Goal: Task Accomplishment & Management: Manage account settings

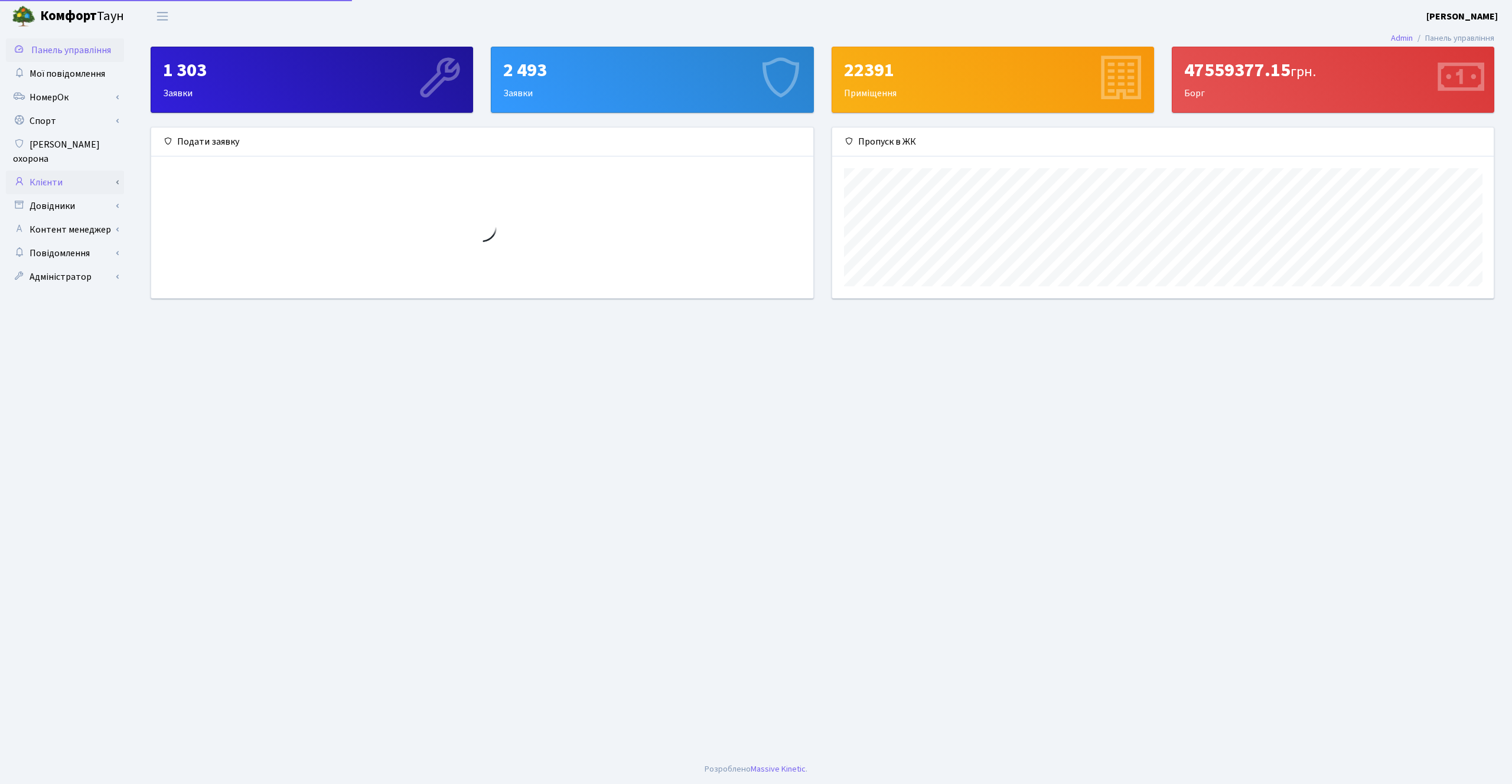
scroll to position [171, 661]
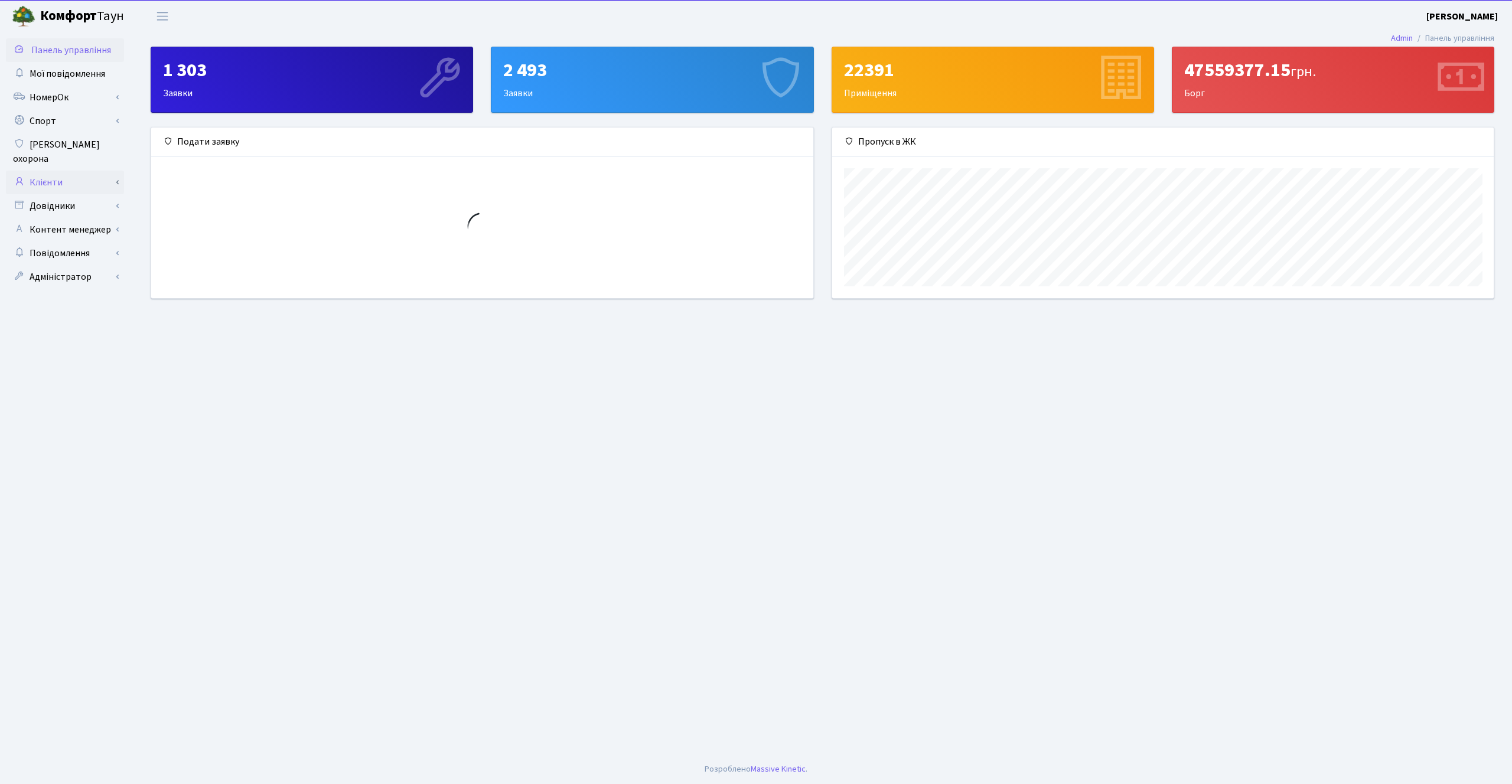
click at [67, 171] on link "Клієнти" at bounding box center [65, 182] width 118 height 24
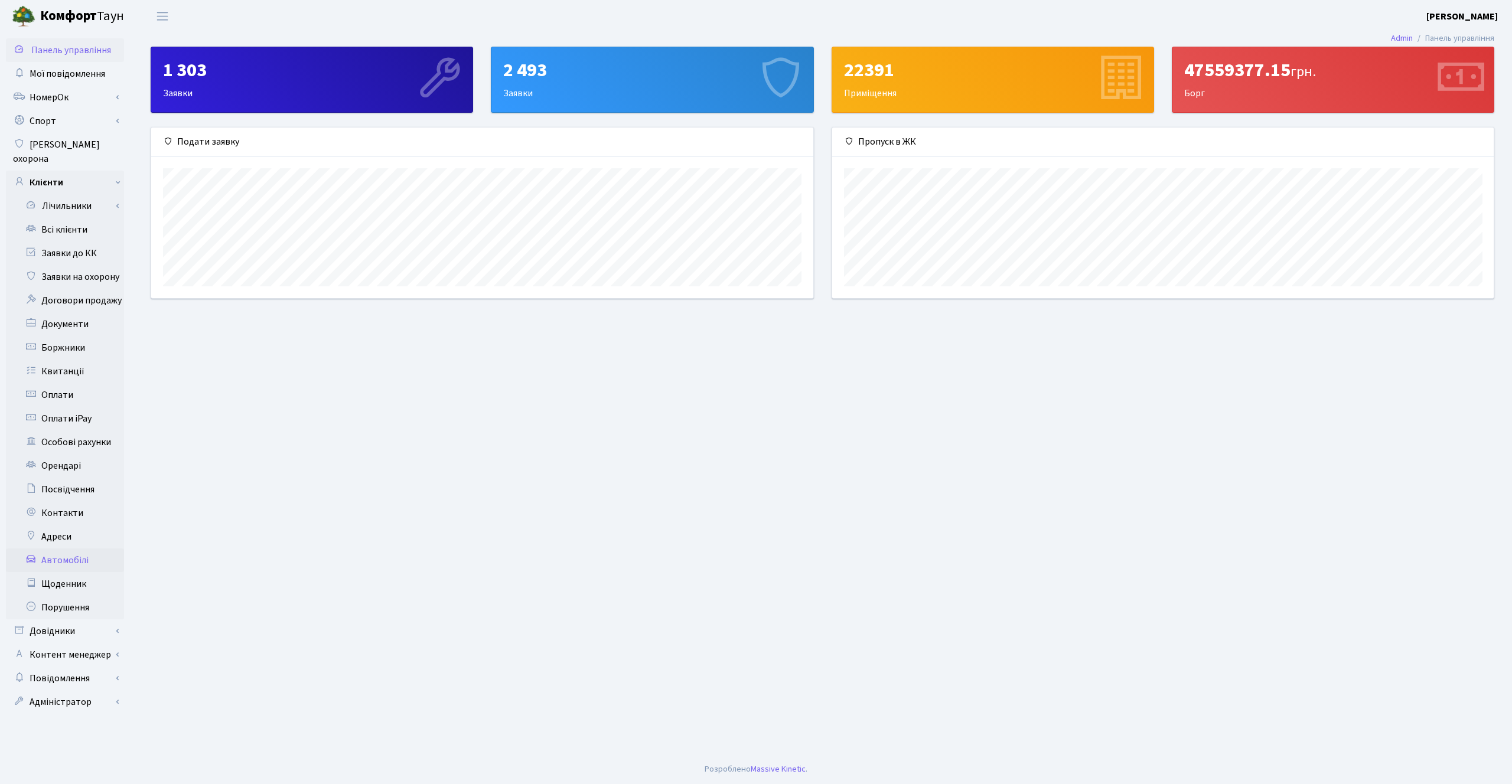
click at [66, 549] on link "Автомобілі" at bounding box center [65, 560] width 118 height 24
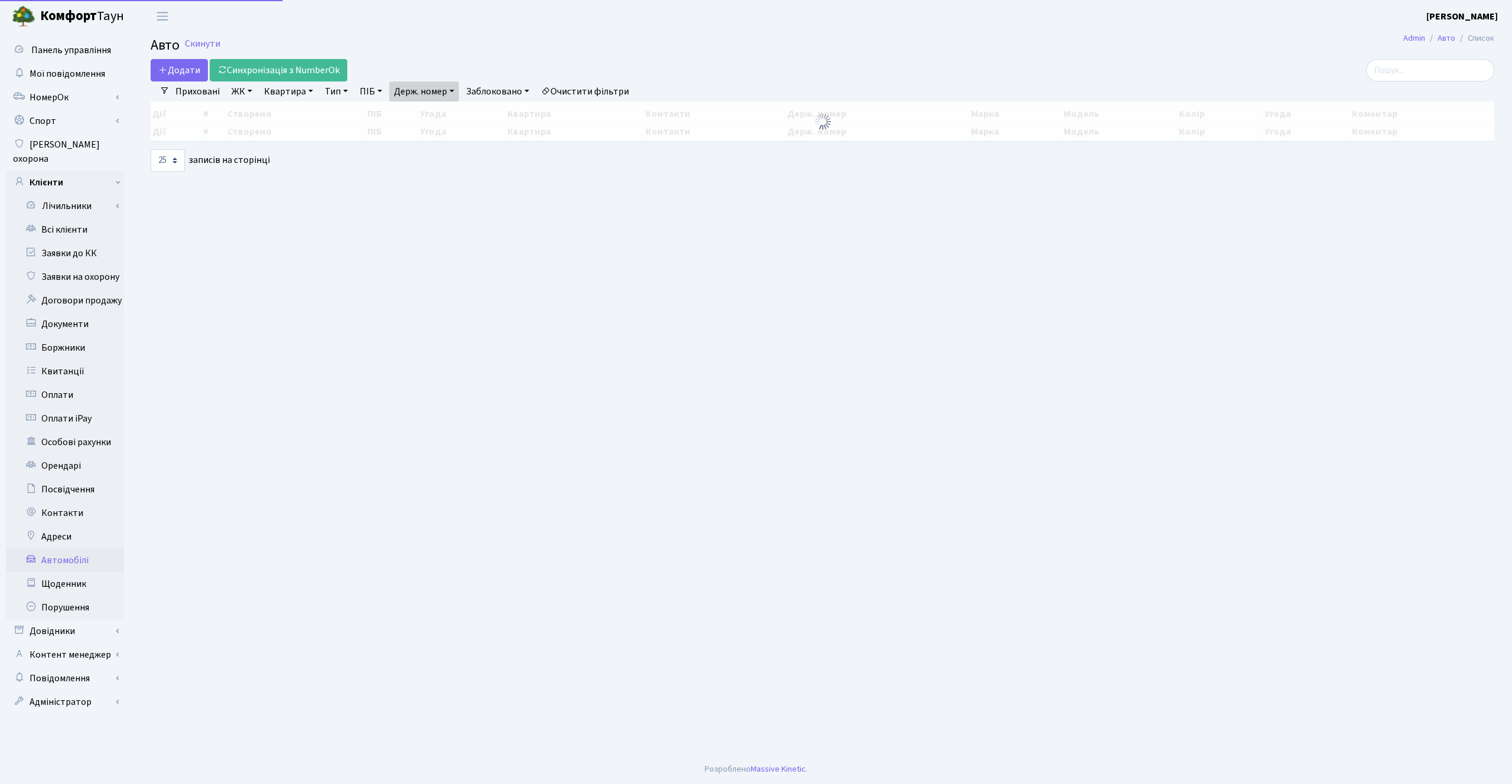
select select "25"
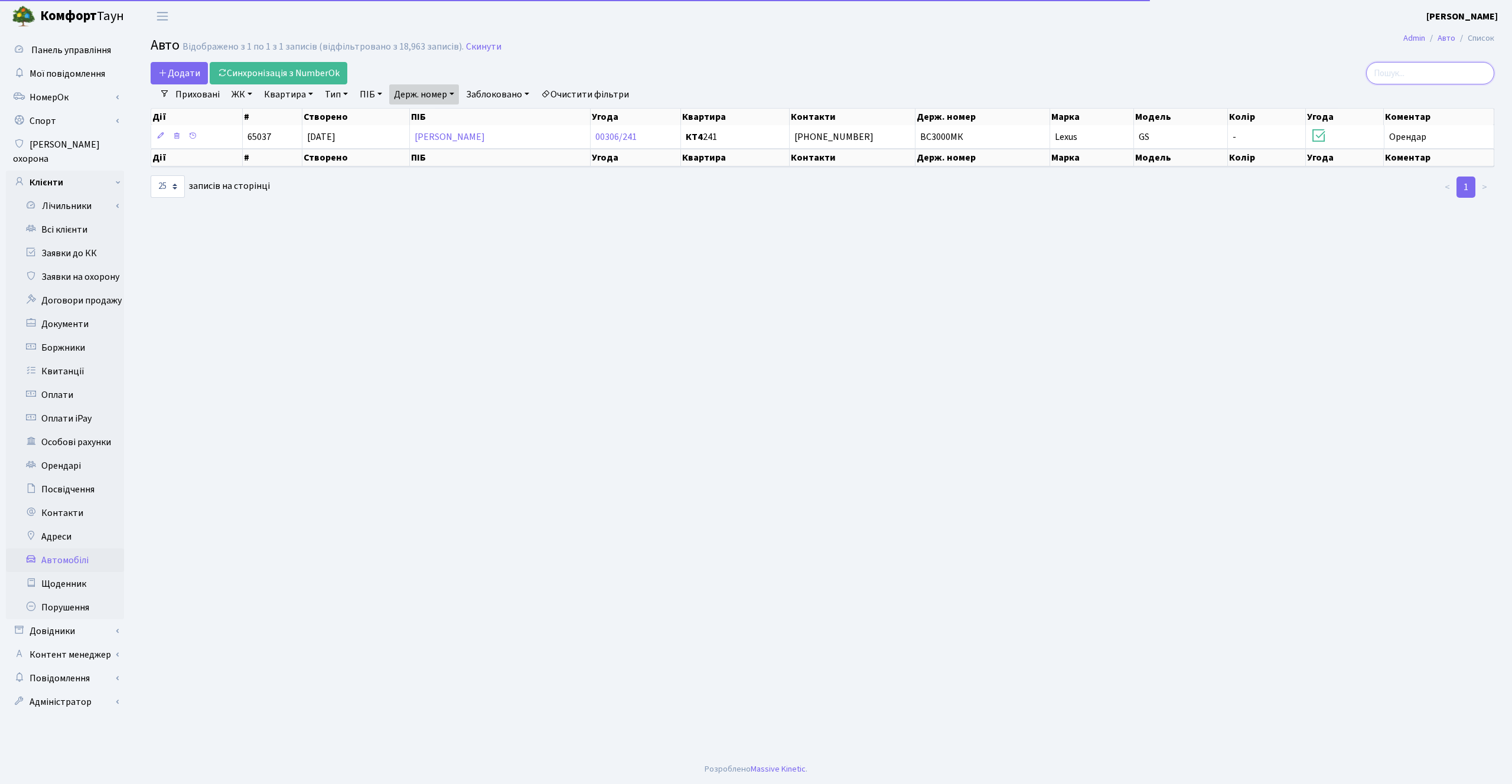
click at [1430, 69] on input "search" at bounding box center [1430, 73] width 128 height 22
click at [407, 95] on link "Держ. номер" at bounding box center [423, 95] width 70 height 20
click at [437, 115] on input "ВС3000МК" at bounding box center [424, 117] width 69 height 22
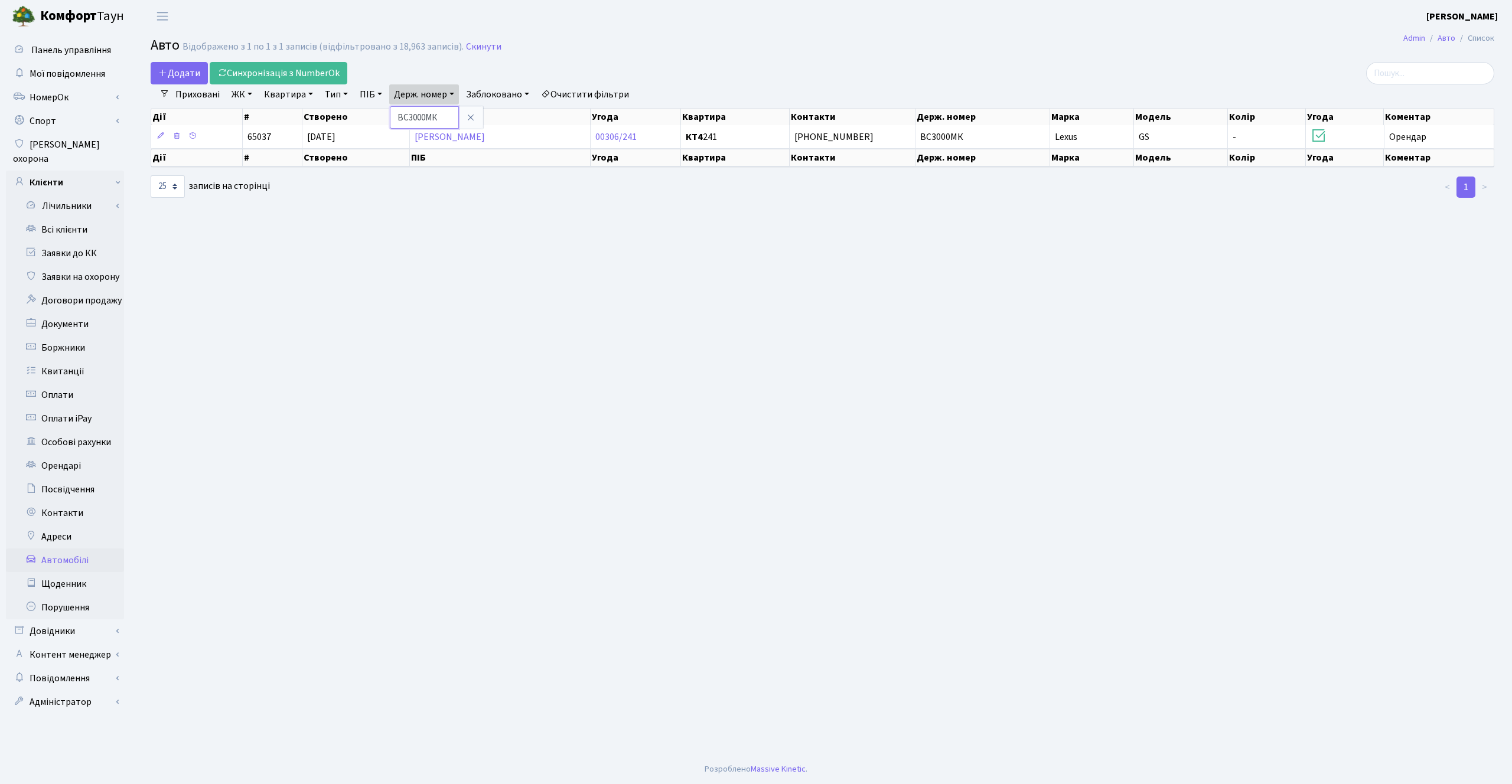
paste input "ai5776"
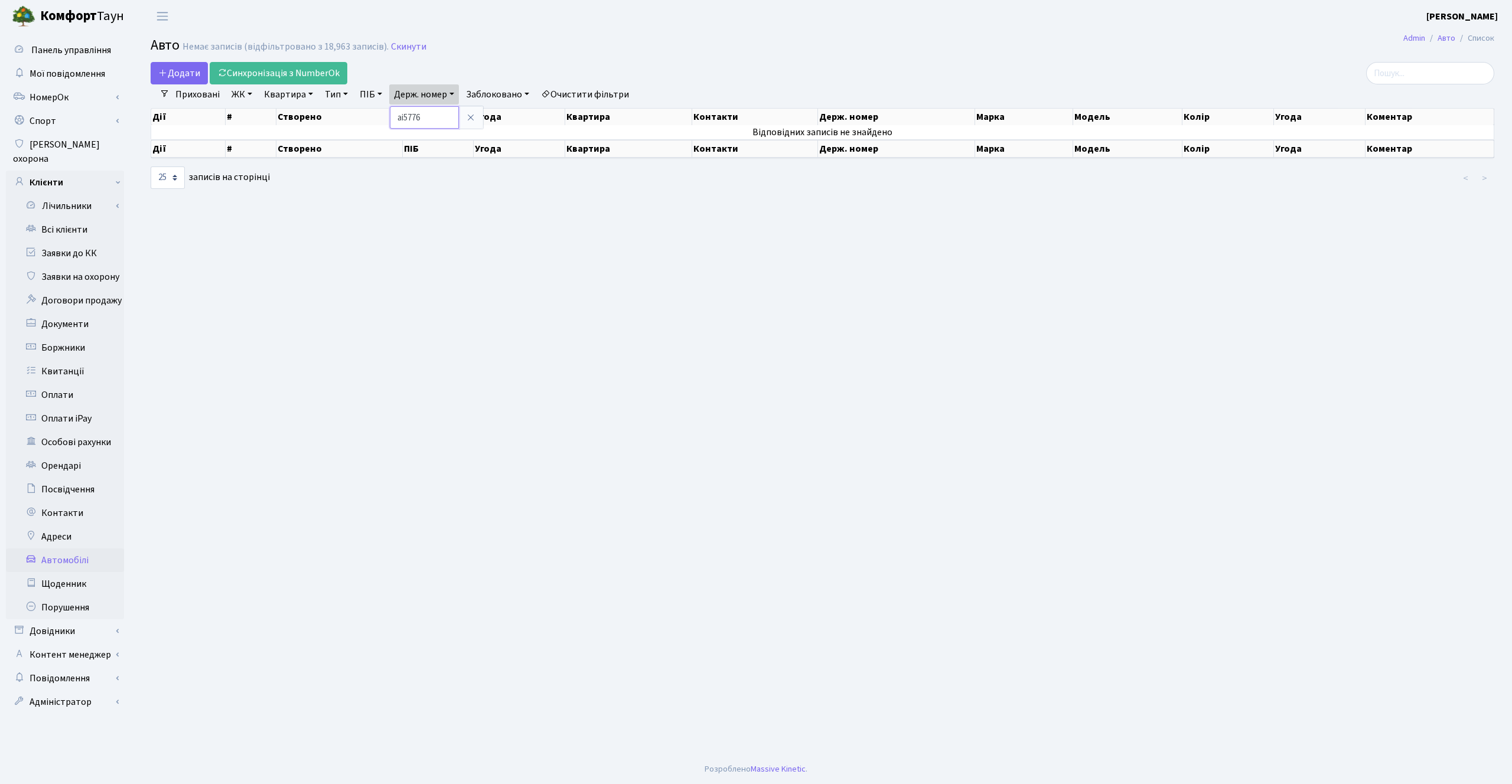
drag, startPoint x: 409, startPoint y: 118, endPoint x: 371, endPoint y: 118, distance: 38.0
click at [372, 118] on div "Додати Синхронізація з NumberOk Фільтри Приховані ЖК - ТХ, вул. Ділова, 1/2 КТ,…" at bounding box center [822, 126] width 1361 height 128
click at [420, 89] on link "Держ. номер" at bounding box center [423, 95] width 70 height 20
type input "5776"
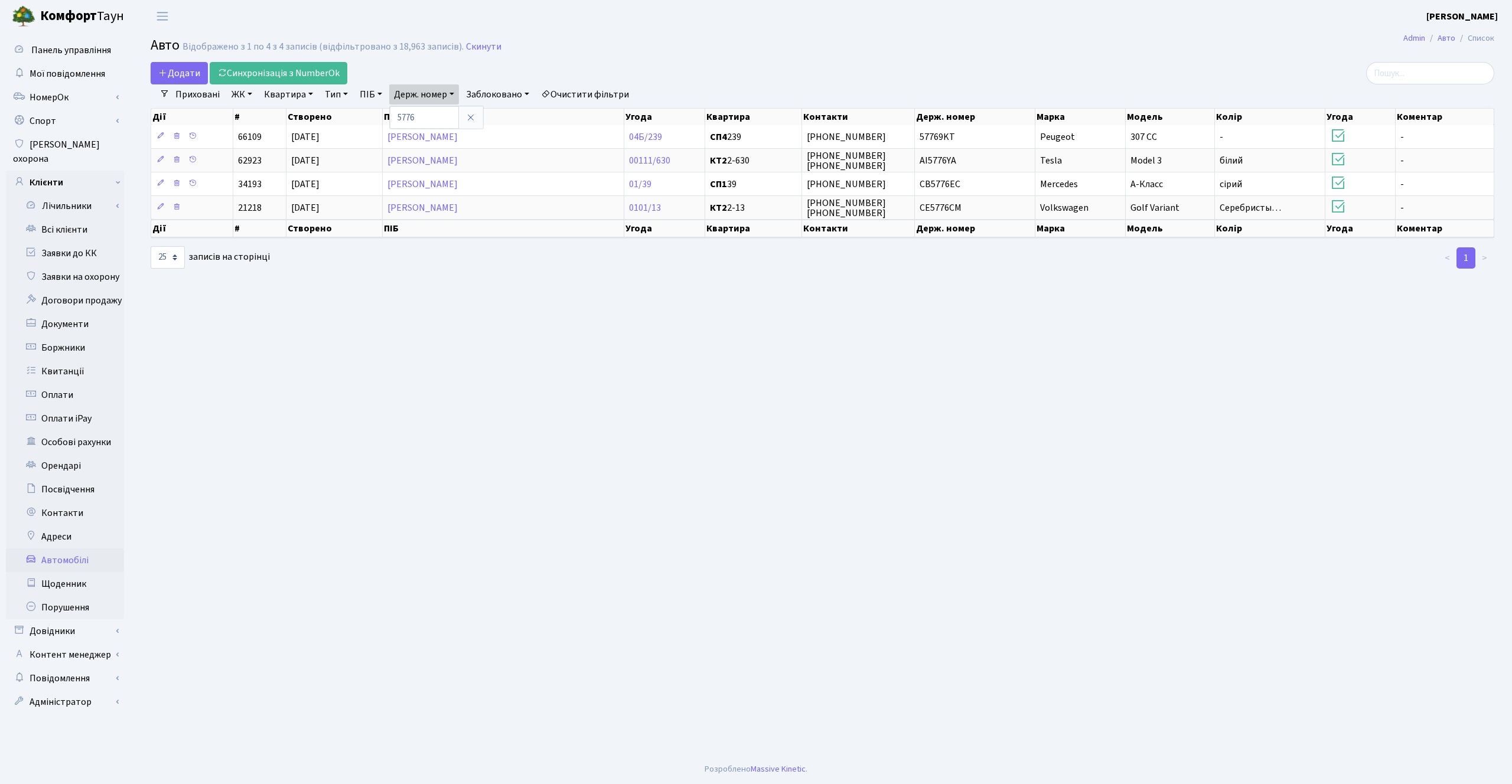
click at [748, 356] on main "Admin Авто Список Авто Відображено з 1 по 4 з 4 записів (відфільтровано з 18,96…" at bounding box center [822, 393] width 1379 height 722
click at [199, 100] on link "Приховані" at bounding box center [198, 95] width 54 height 20
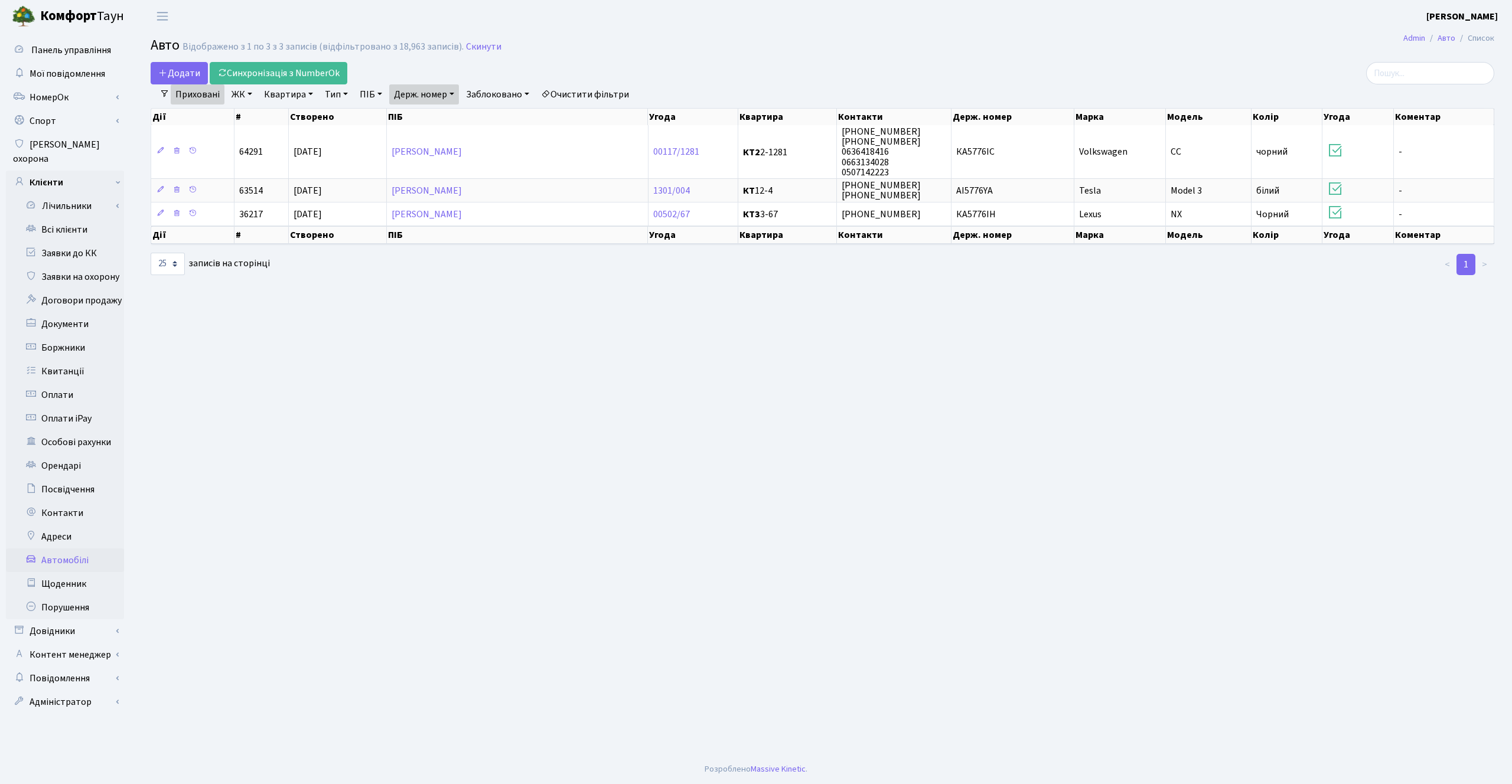
click at [493, 291] on main "Admin Авто Список Авто Відображено з 1 по 3 з 3 записів (відфільтровано з 18,96…" at bounding box center [822, 393] width 1379 height 722
click at [193, 190] on icon at bounding box center [192, 189] width 8 height 8
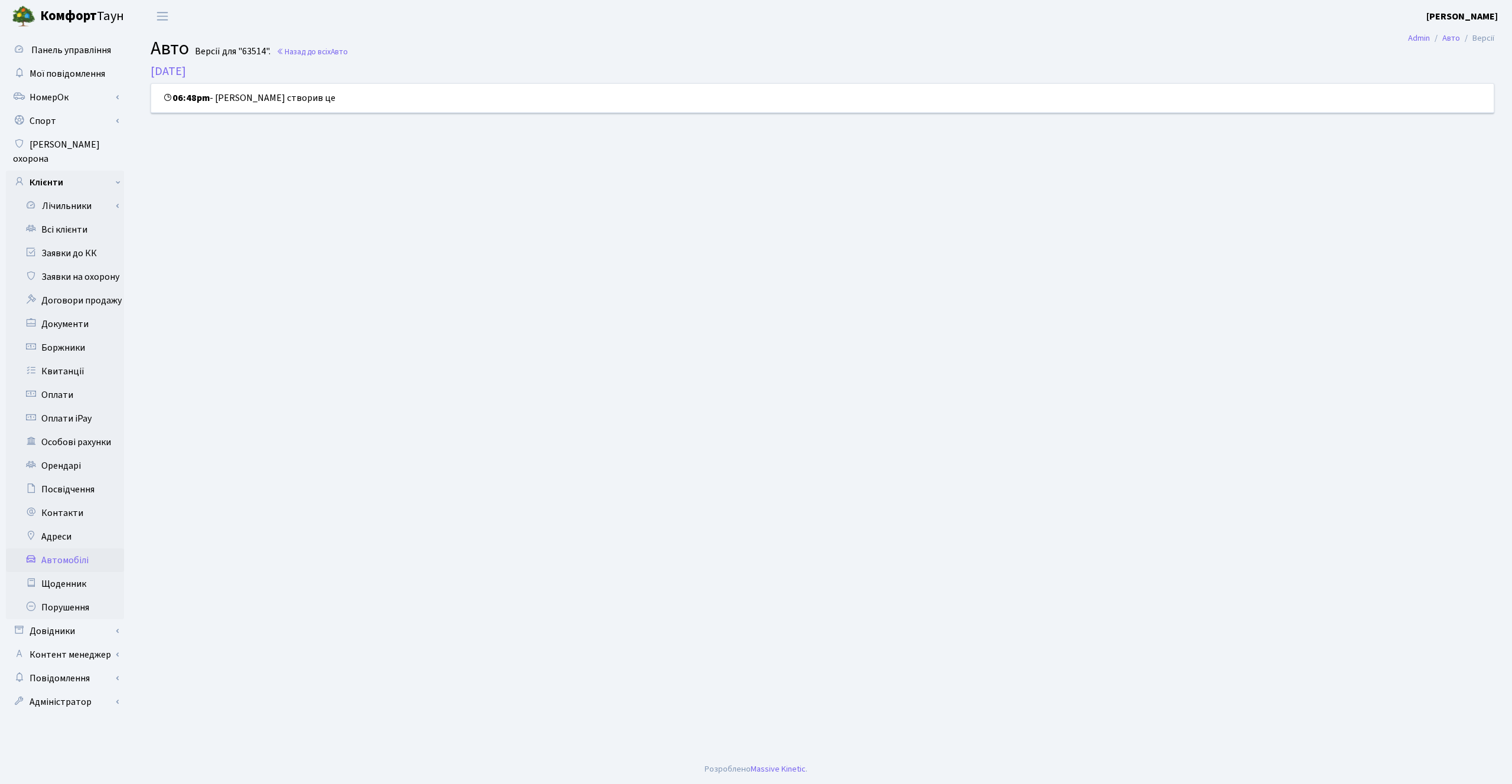
click at [401, 156] on main "Admin Авто Версії Авто Версії для "63514". Назад до всіх Авто 30.03.2025 06:48p…" at bounding box center [822, 393] width 1379 height 722
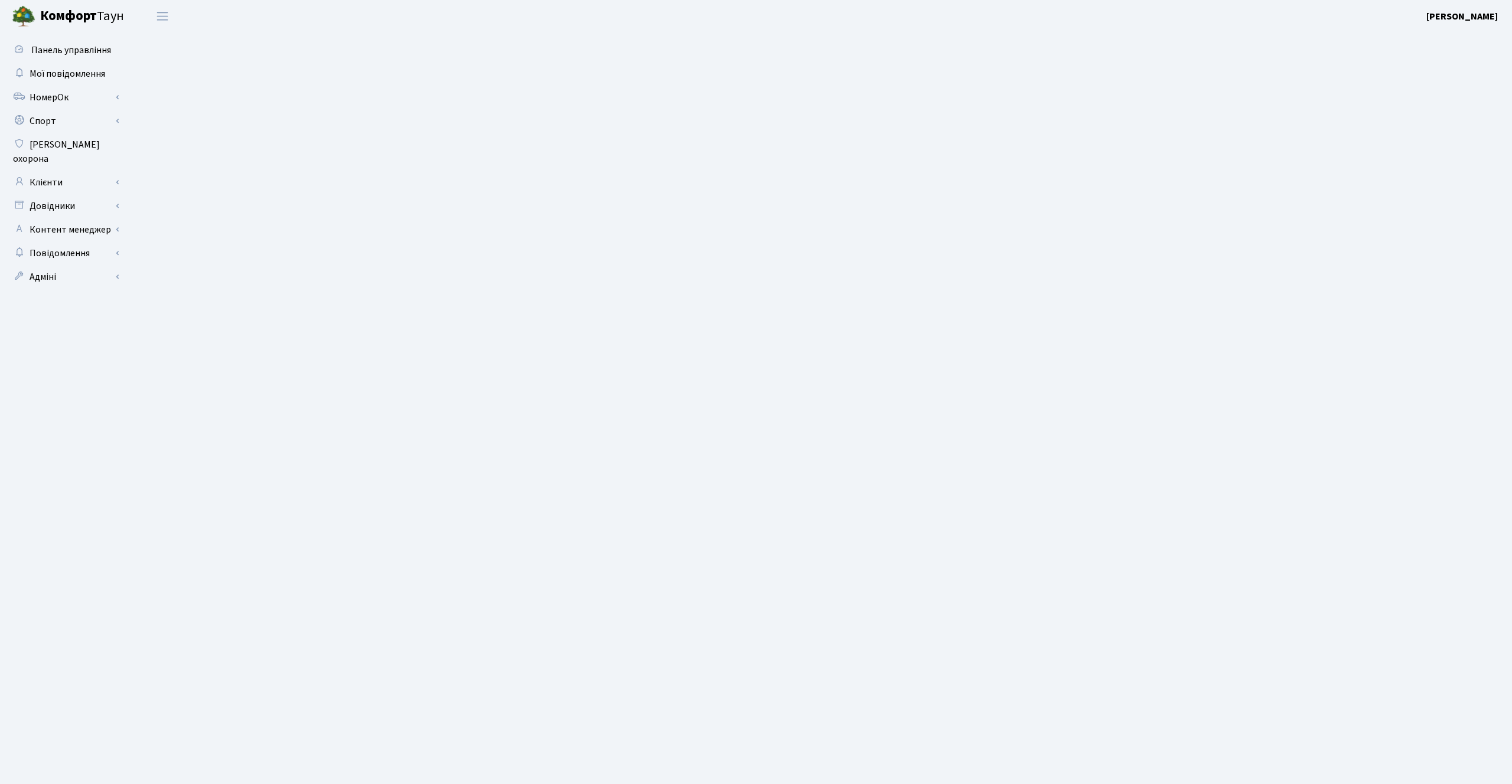
select select "25"
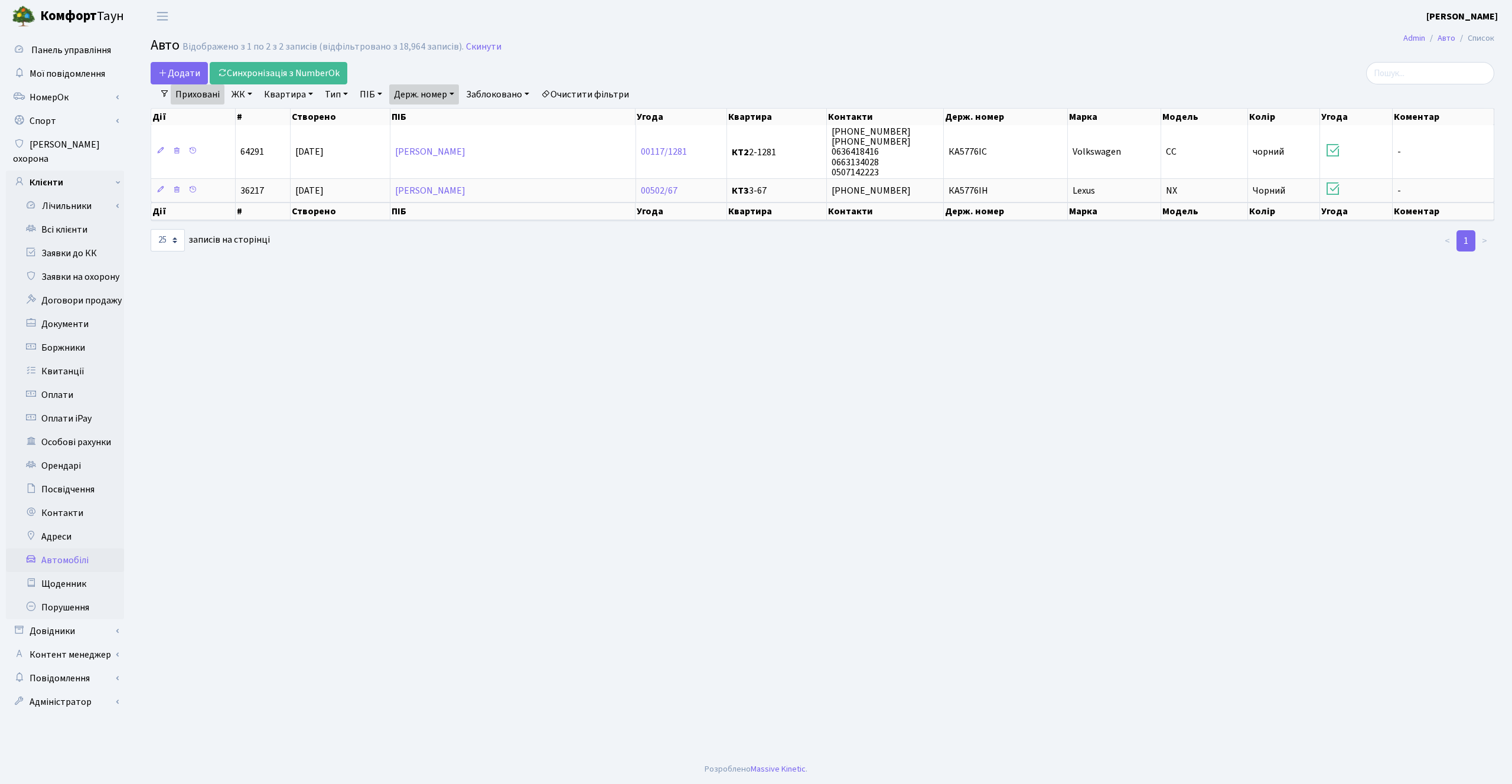
click at [206, 98] on link "Приховані" at bounding box center [198, 95] width 54 height 20
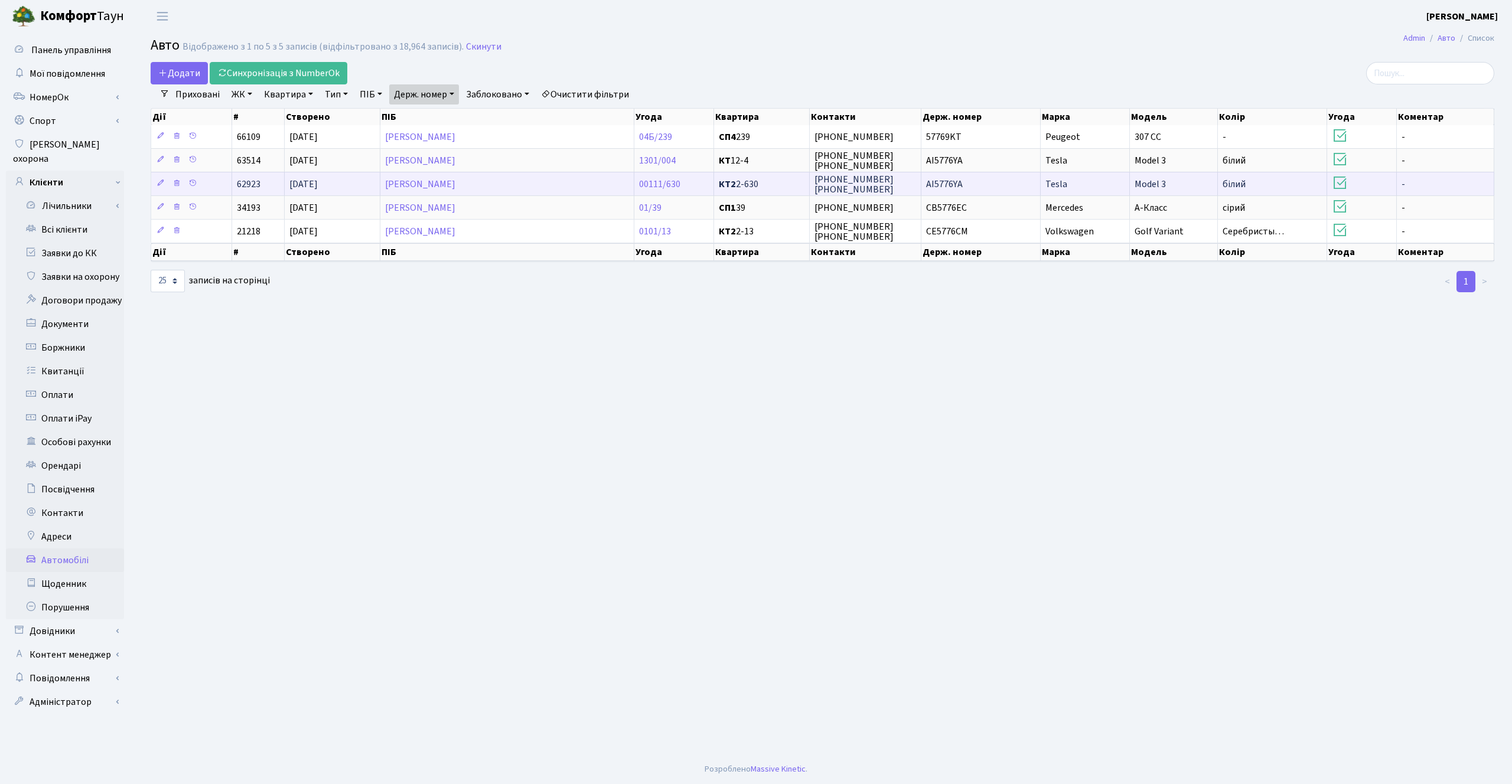
copy span "АІ5776YA"
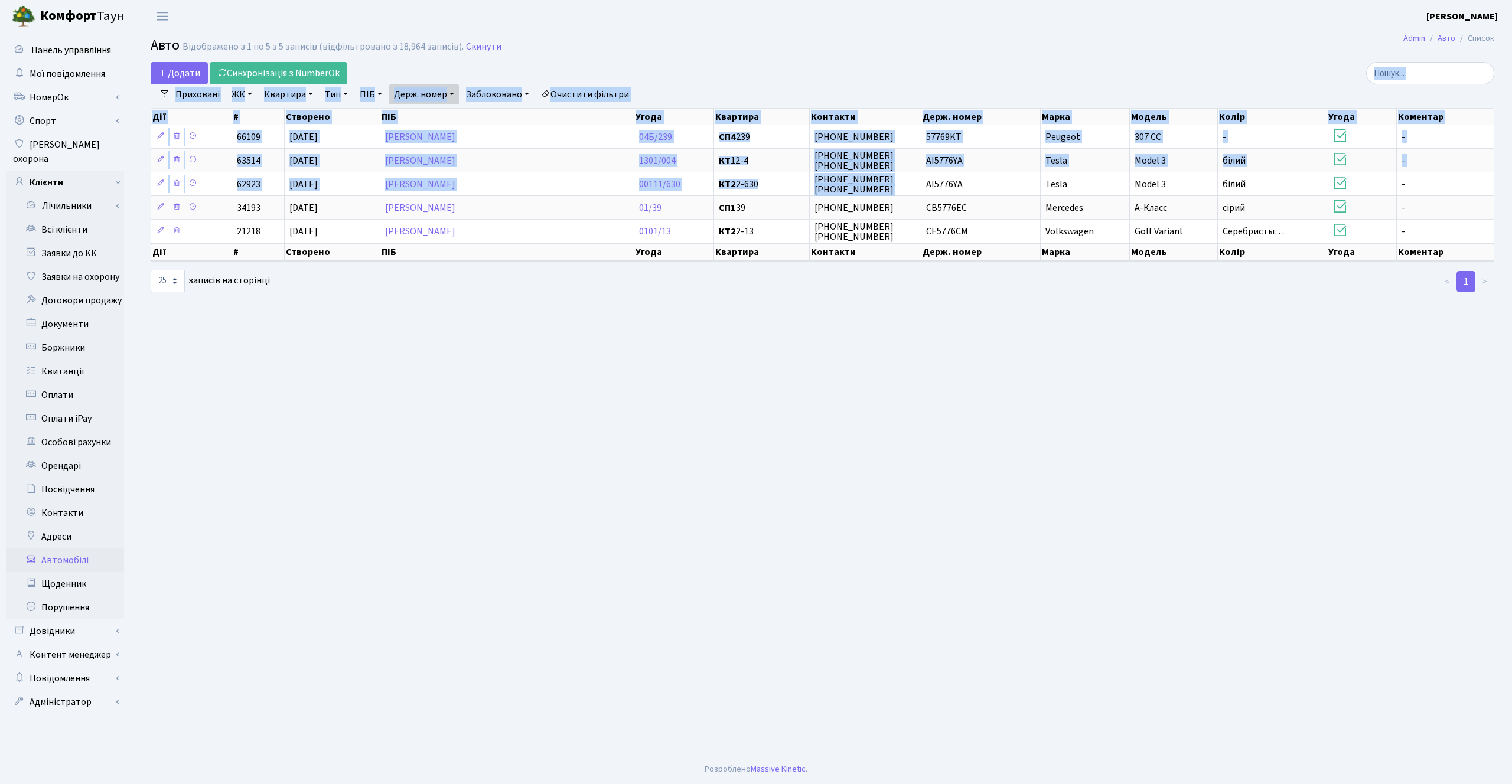
drag, startPoint x: 925, startPoint y: 185, endPoint x: 984, endPoint y: 67, distance: 131.9
click at [984, 67] on div "Додати Синхронізація з NumberOk Фільтри Приховані ЖК - ТХ, вул. Ділова, 1/2 КТ,…" at bounding box center [822, 178] width 1361 height 232
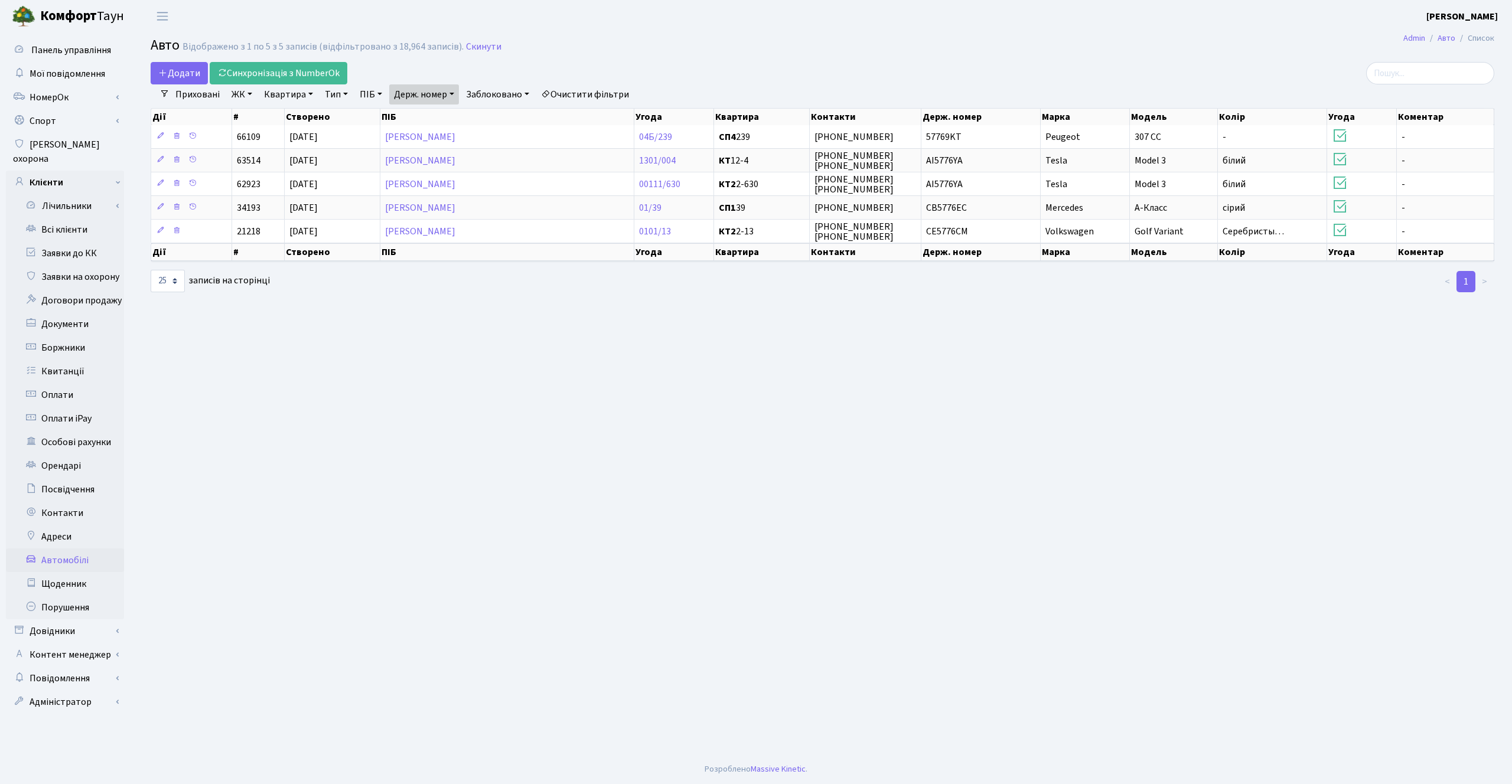
click at [984, 67] on div "Додати Синхронізація з NumberOk" at bounding box center [596, 73] width 890 height 22
click at [192, 158] on icon at bounding box center [192, 159] width 8 height 8
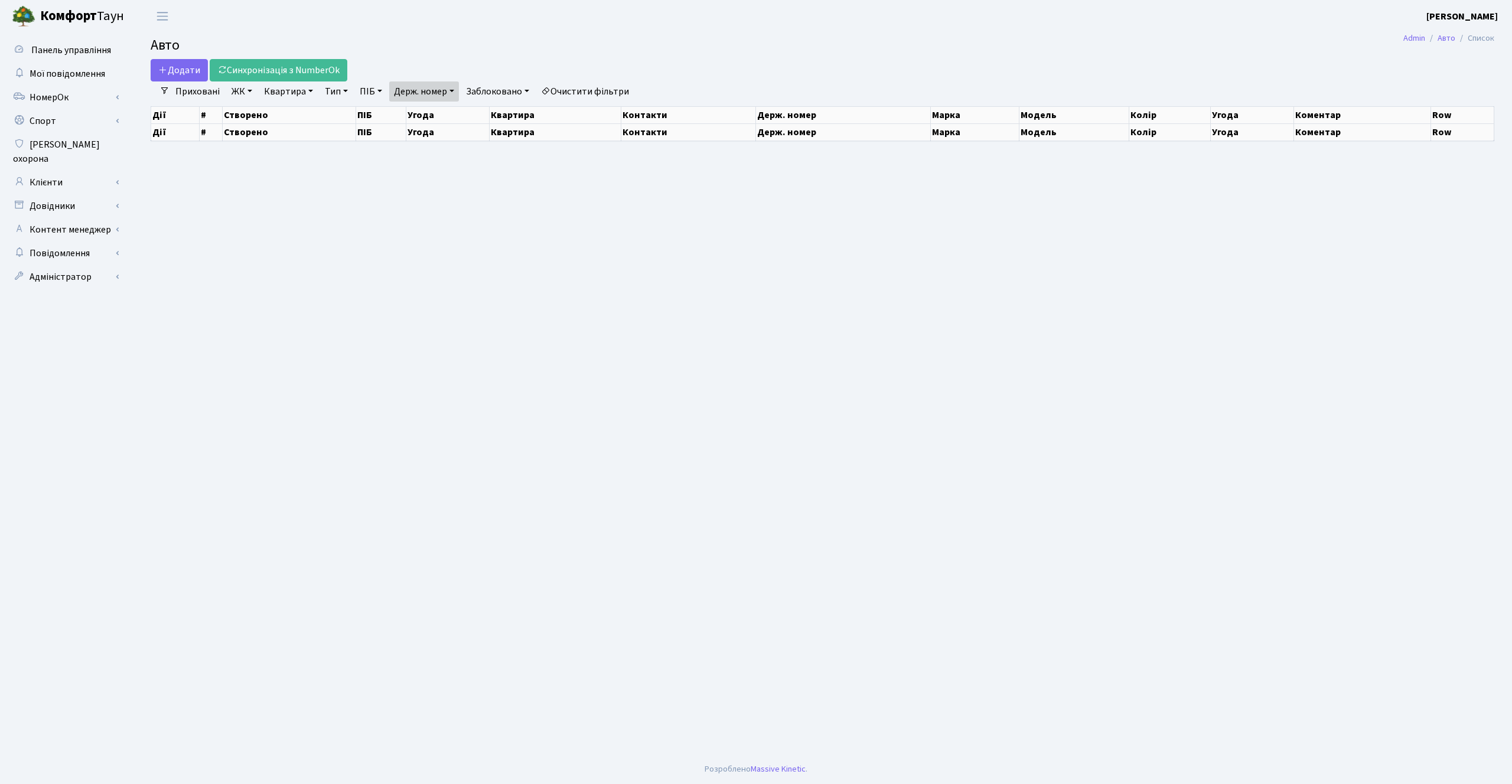
select select "25"
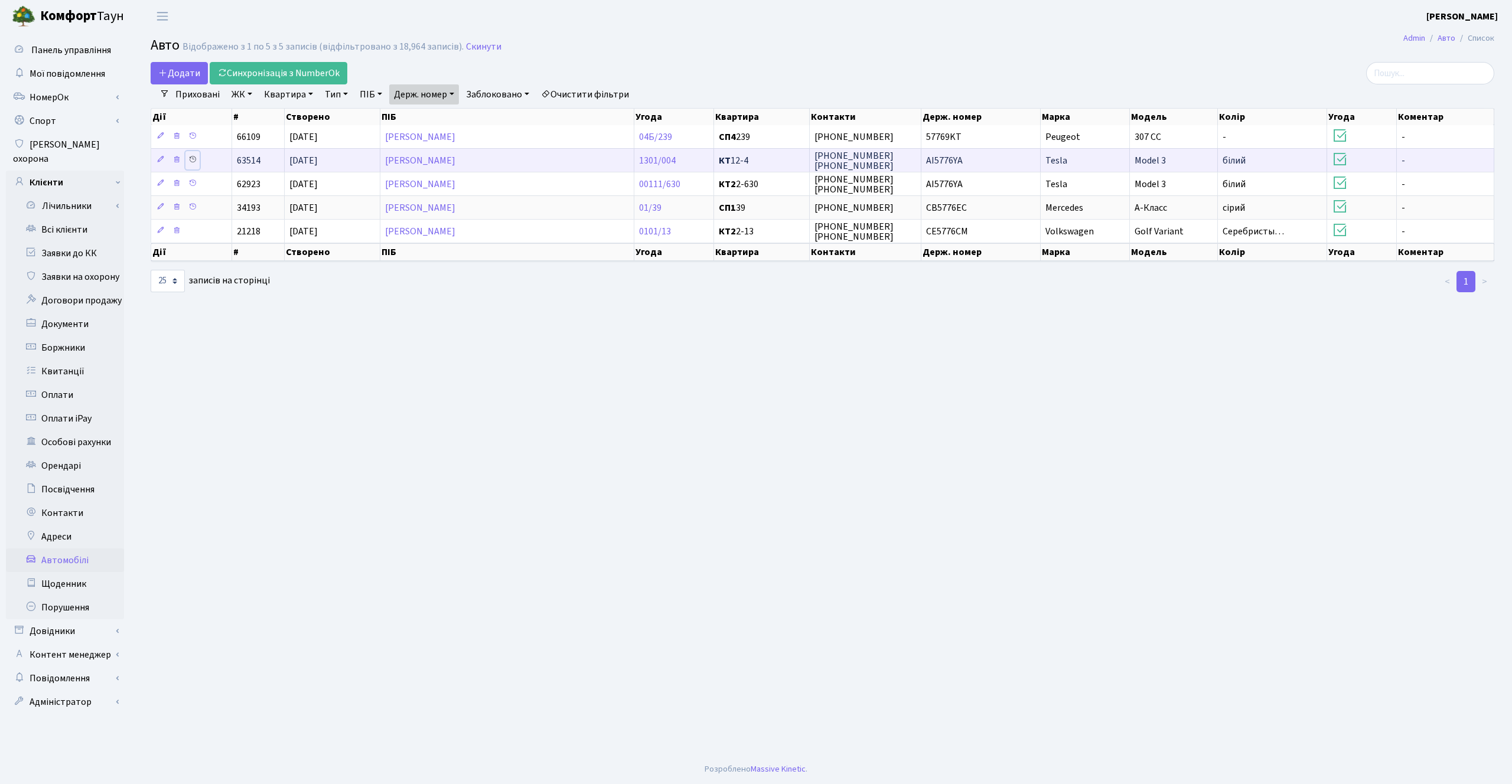
click at [192, 159] on icon at bounding box center [192, 159] width 8 height 8
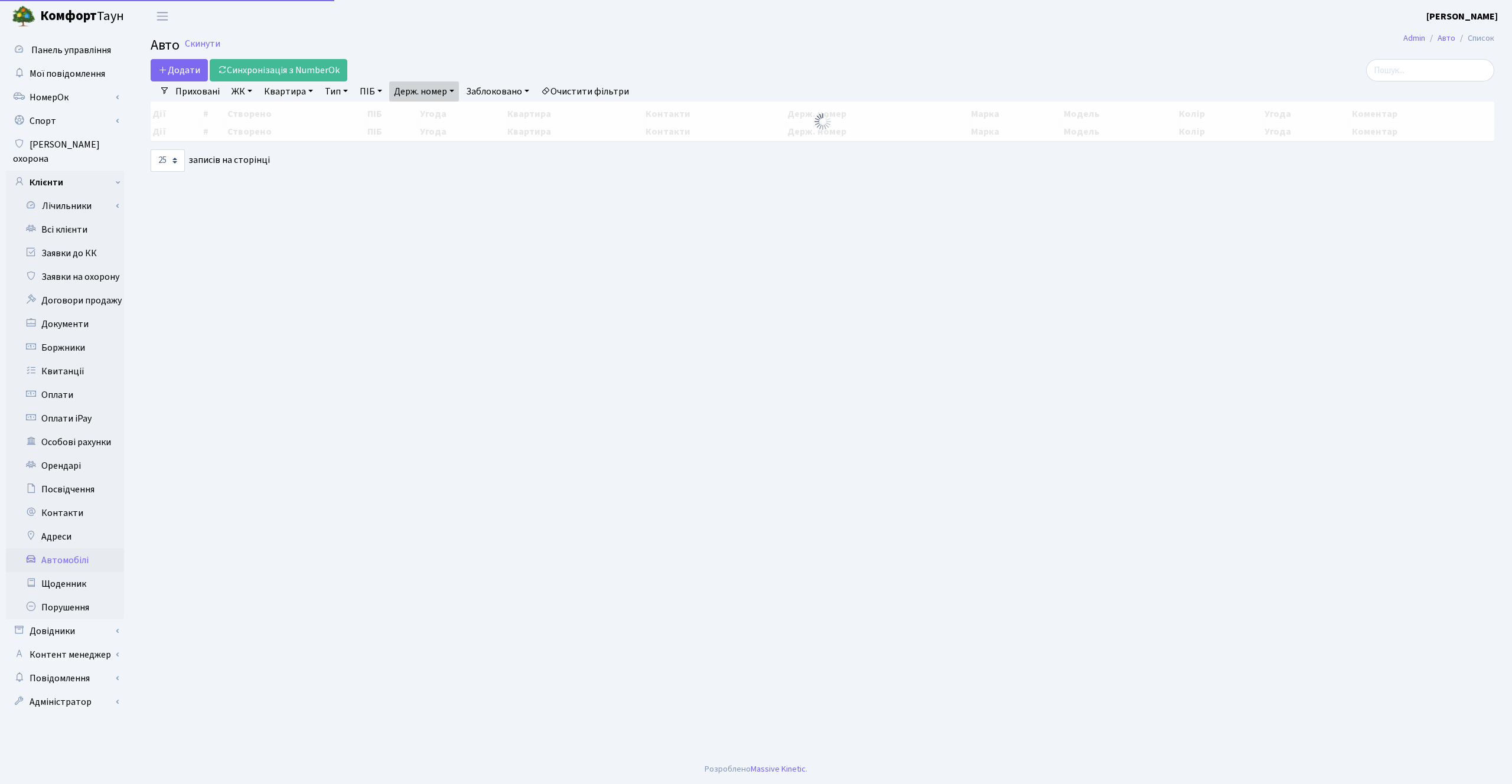
select select "25"
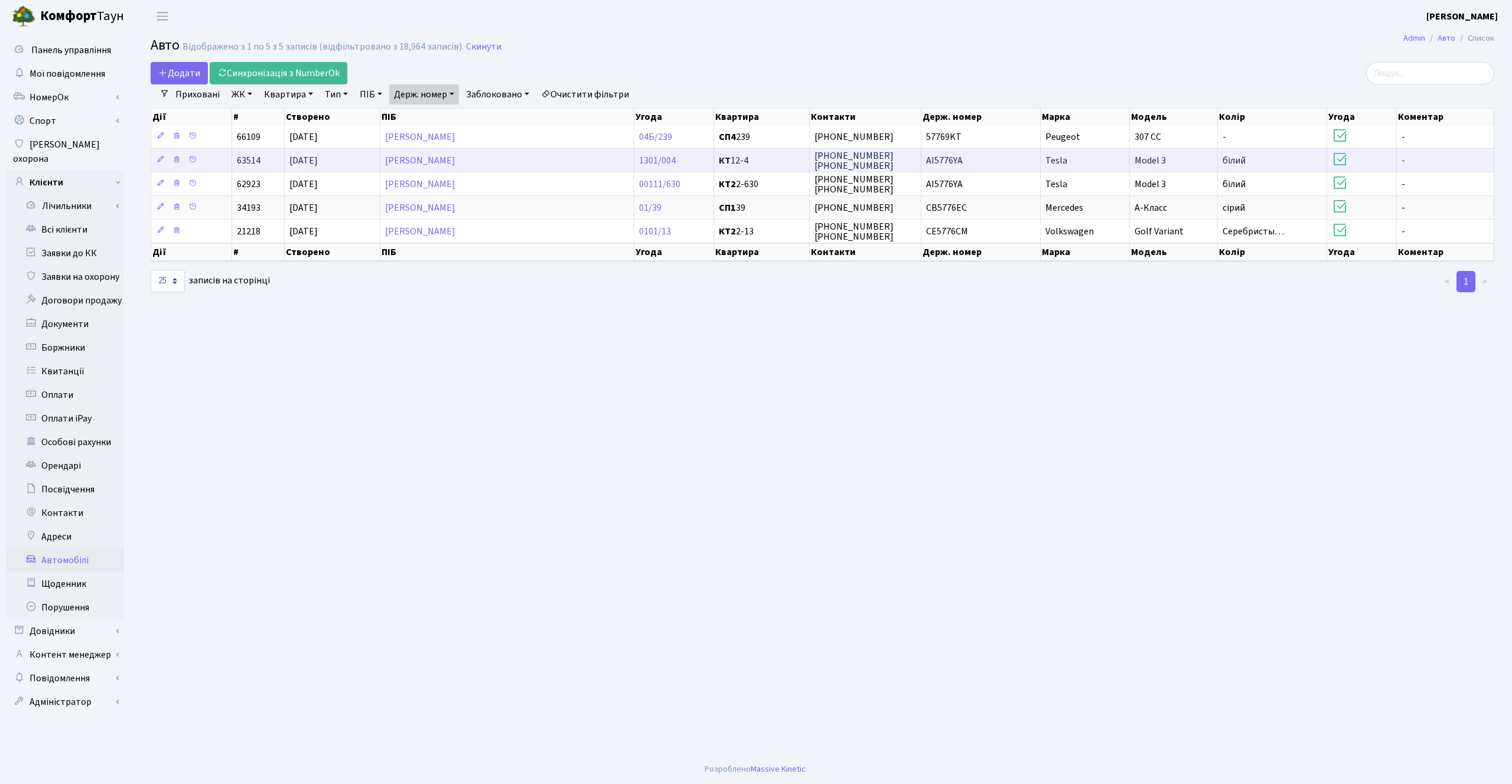
click at [953, 153] on td "AI5776YA" at bounding box center [981, 160] width 119 height 24
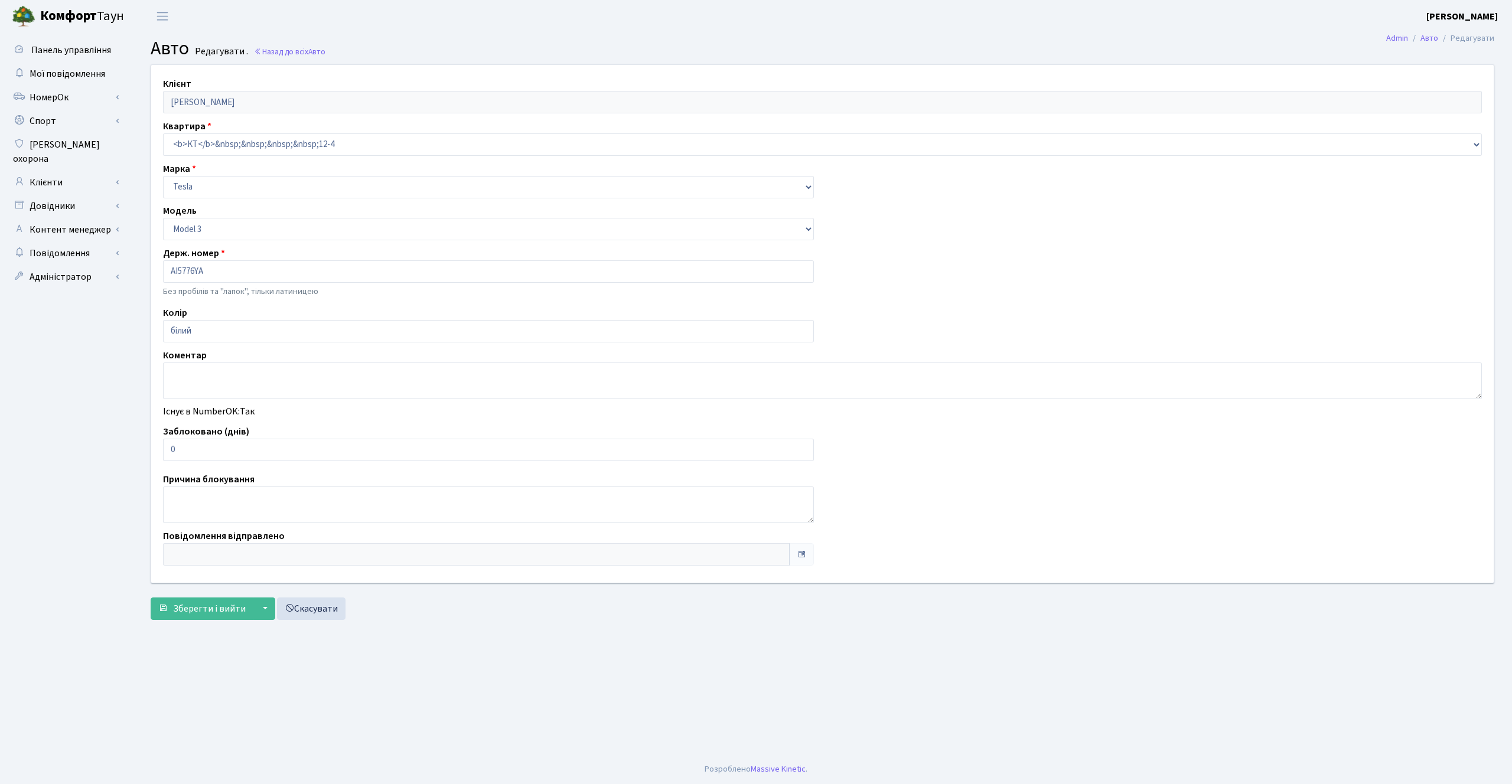
select select "4305"
click at [980, 164] on div "Клієнт Бутьковський Василь Станіславович Квартира - <b>КТ</b>&nbsp;&nbsp;&nbsp;…" at bounding box center [822, 323] width 1360 height 518
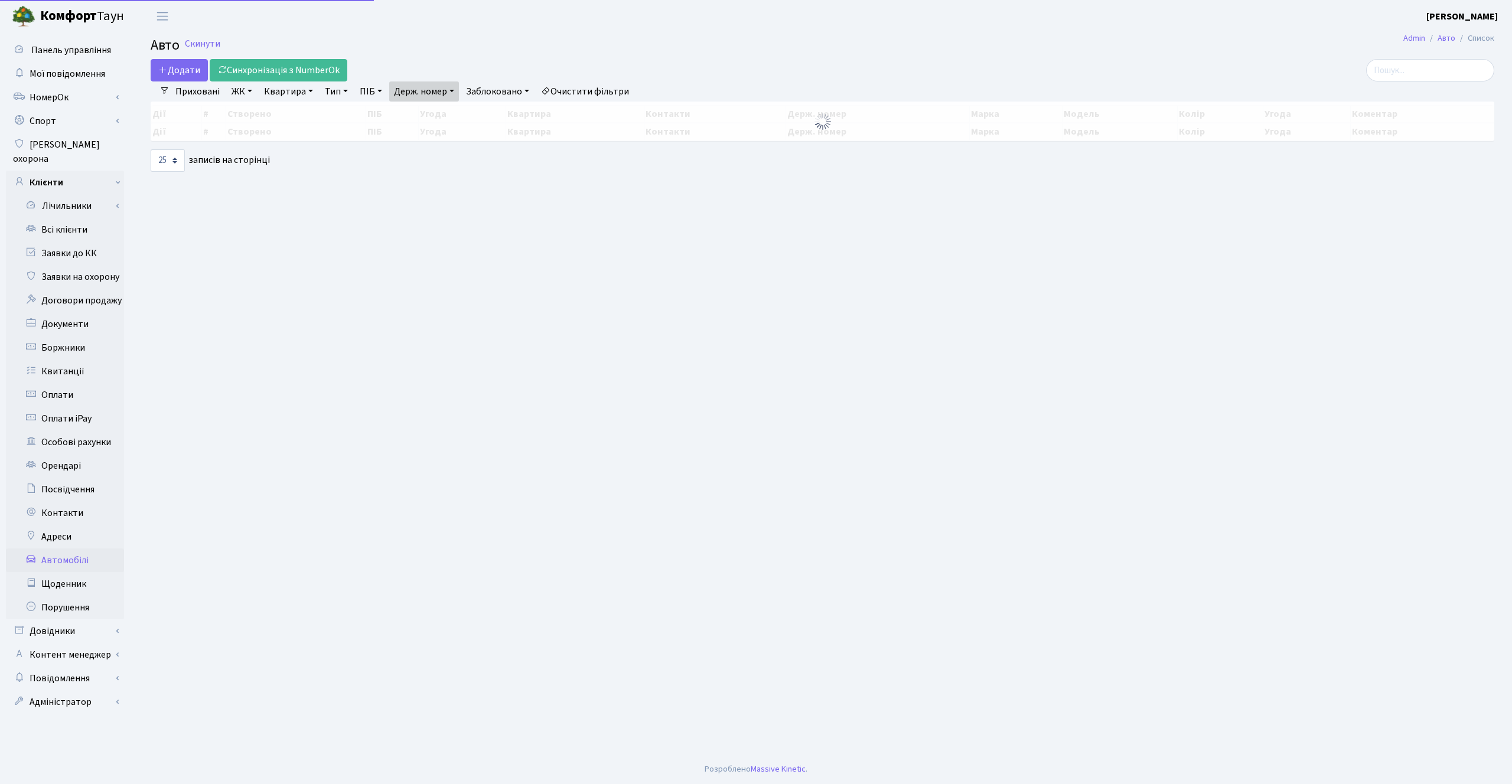
select select "25"
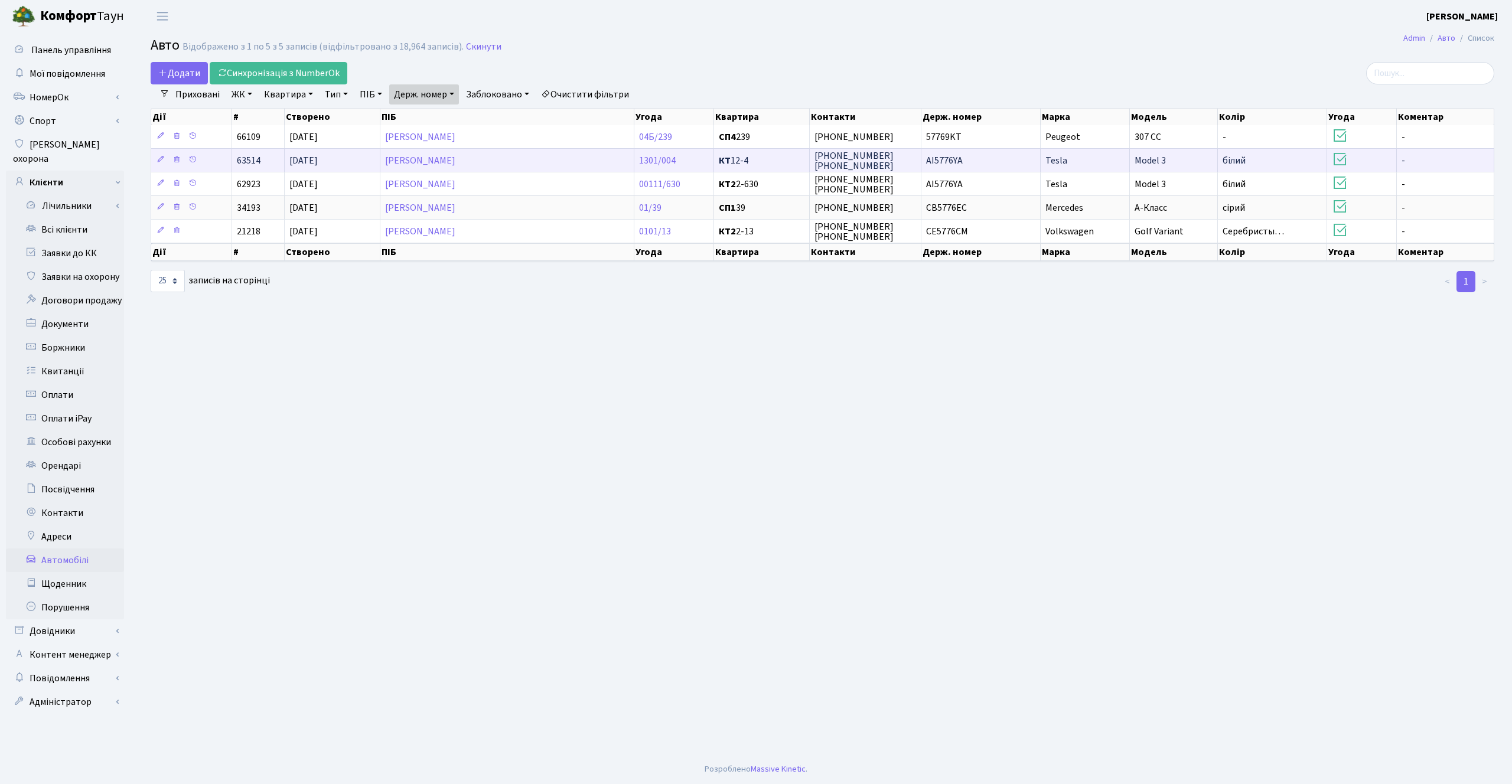
copy span "AI5776YA"
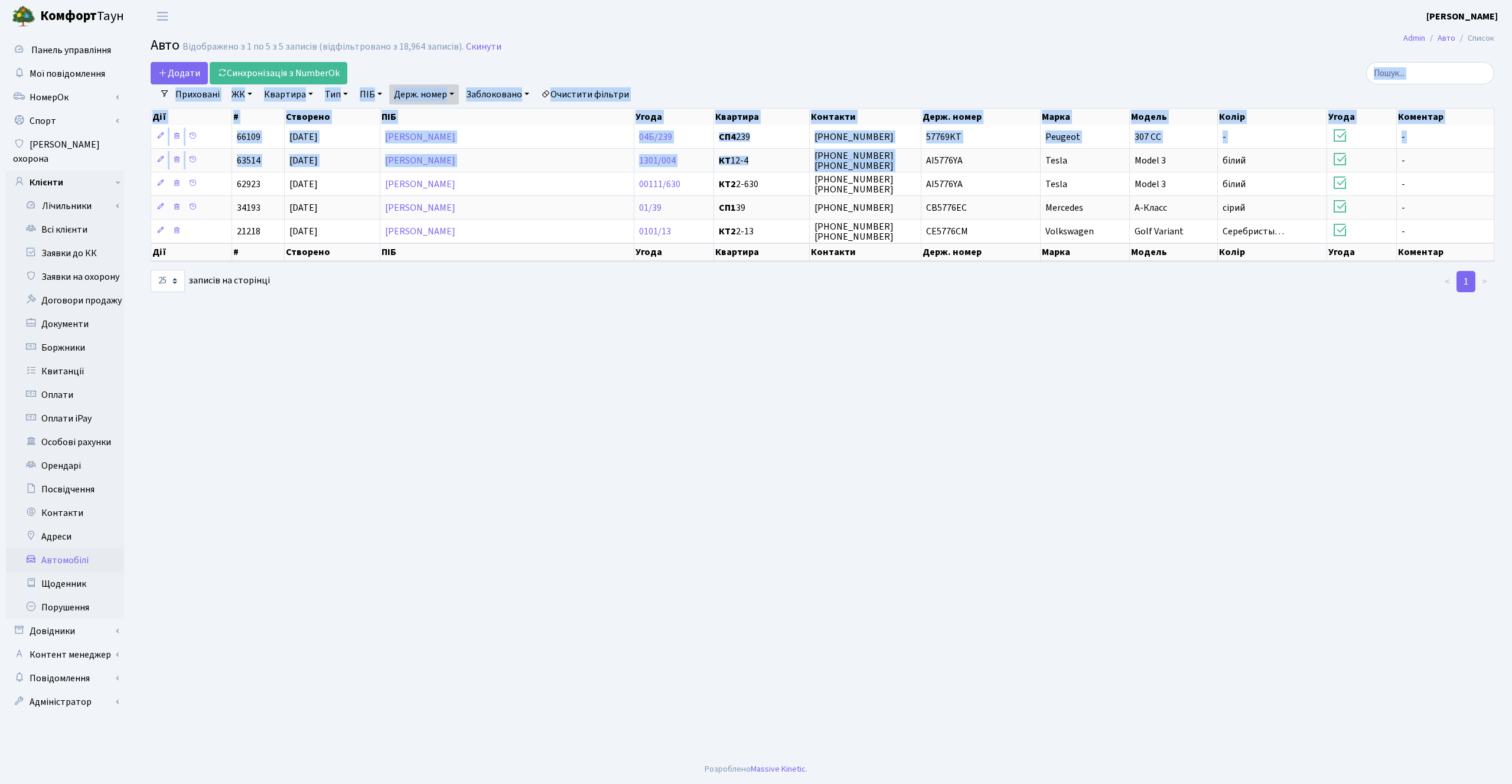
drag, startPoint x: 924, startPoint y: 161, endPoint x: 947, endPoint y: 75, distance: 89.0
click at [947, 75] on div "Додати Синхронізація з NumberOk Фільтри Приховані ЖК - ТХ, вул. Ділова, 1/2 КТ,…" at bounding box center [822, 178] width 1361 height 232
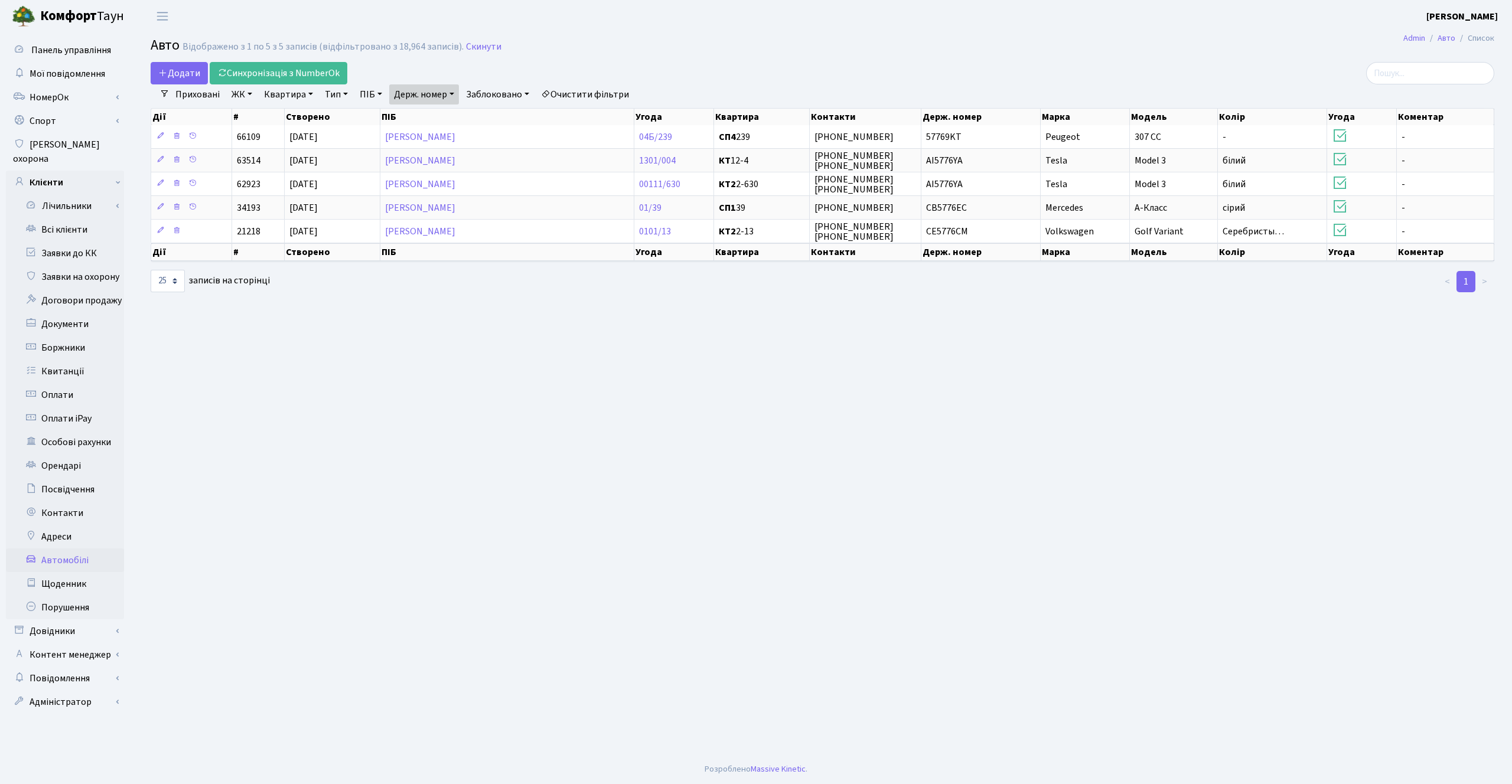
click at [947, 75] on div "Додати Синхронізація з NumberOk" at bounding box center [596, 73] width 890 height 22
click at [448, 92] on link "Держ. номер" at bounding box center [423, 95] width 70 height 20
click at [435, 115] on input "5776" at bounding box center [424, 117] width 69 height 22
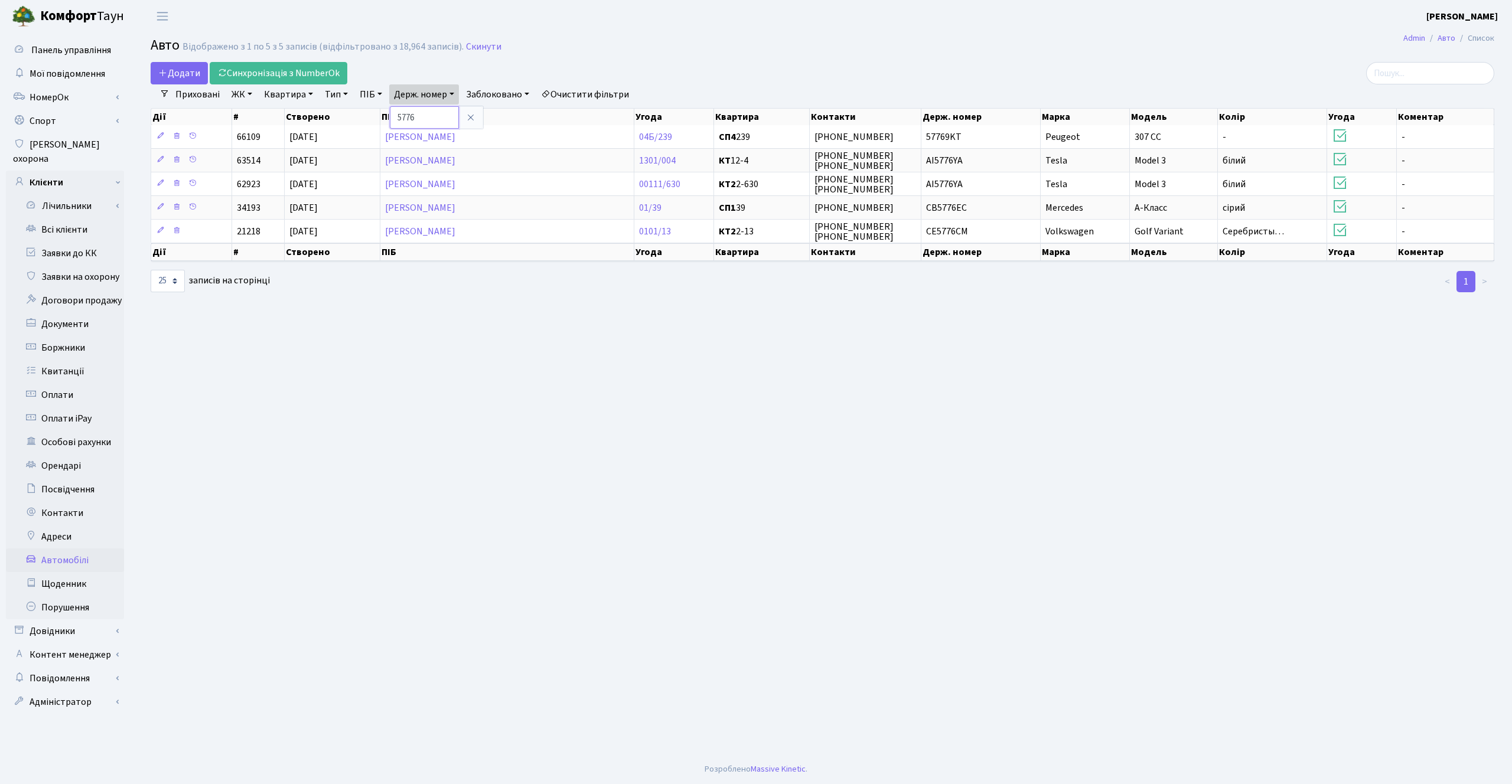
paste input "AI5776YA"
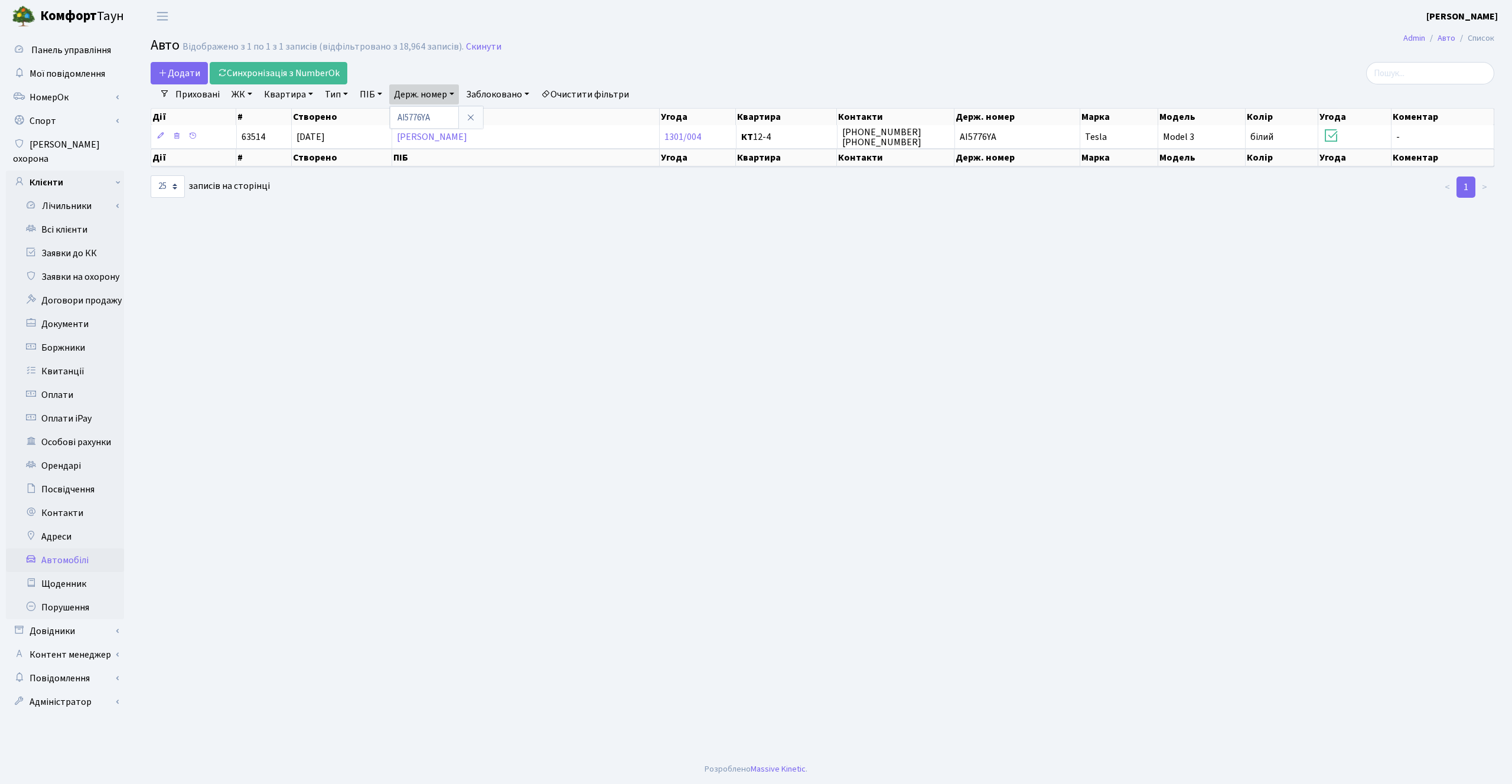
click at [592, 292] on main "Admin Авто Список Авто Відображено з 1 по 1 з 1 записів (відфільтровано з 18,96…" at bounding box center [822, 393] width 1379 height 722
click at [437, 100] on link "Держ. номер" at bounding box center [423, 95] width 70 height 20
drag, startPoint x: 407, startPoint y: 119, endPoint x: 387, endPoint y: 118, distance: 20.0
click at [389, 118] on div "Додати Синхронізація з NumberOk Фільтри Приховані ЖК - ТХ, вул. Ділова, 1/2 КТ,…" at bounding box center [822, 131] width 1361 height 137
click at [417, 87] on link "Держ. номер" at bounding box center [423, 95] width 70 height 20
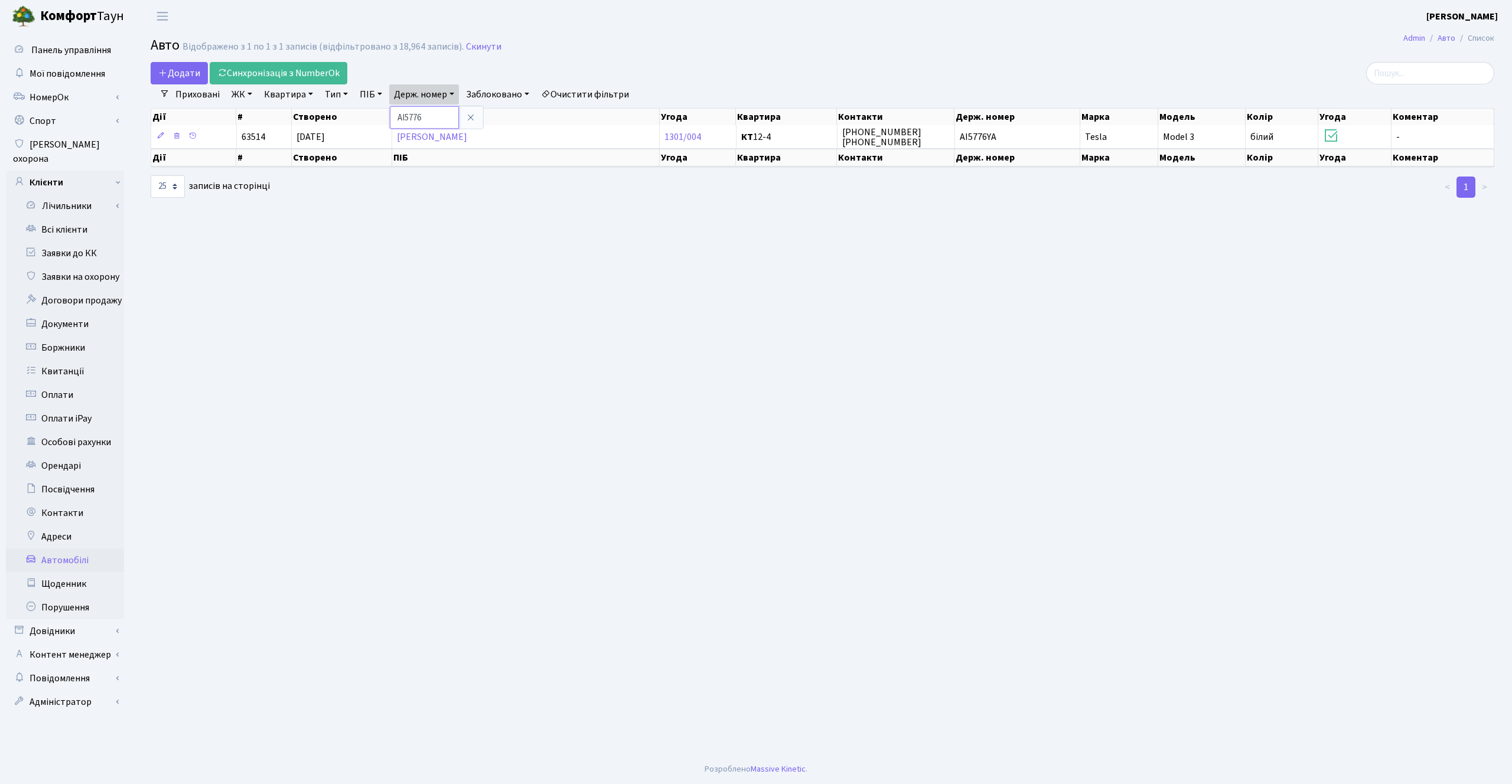
click at [408, 118] on input "AI5776" at bounding box center [424, 117] width 69 height 22
type input "5776"
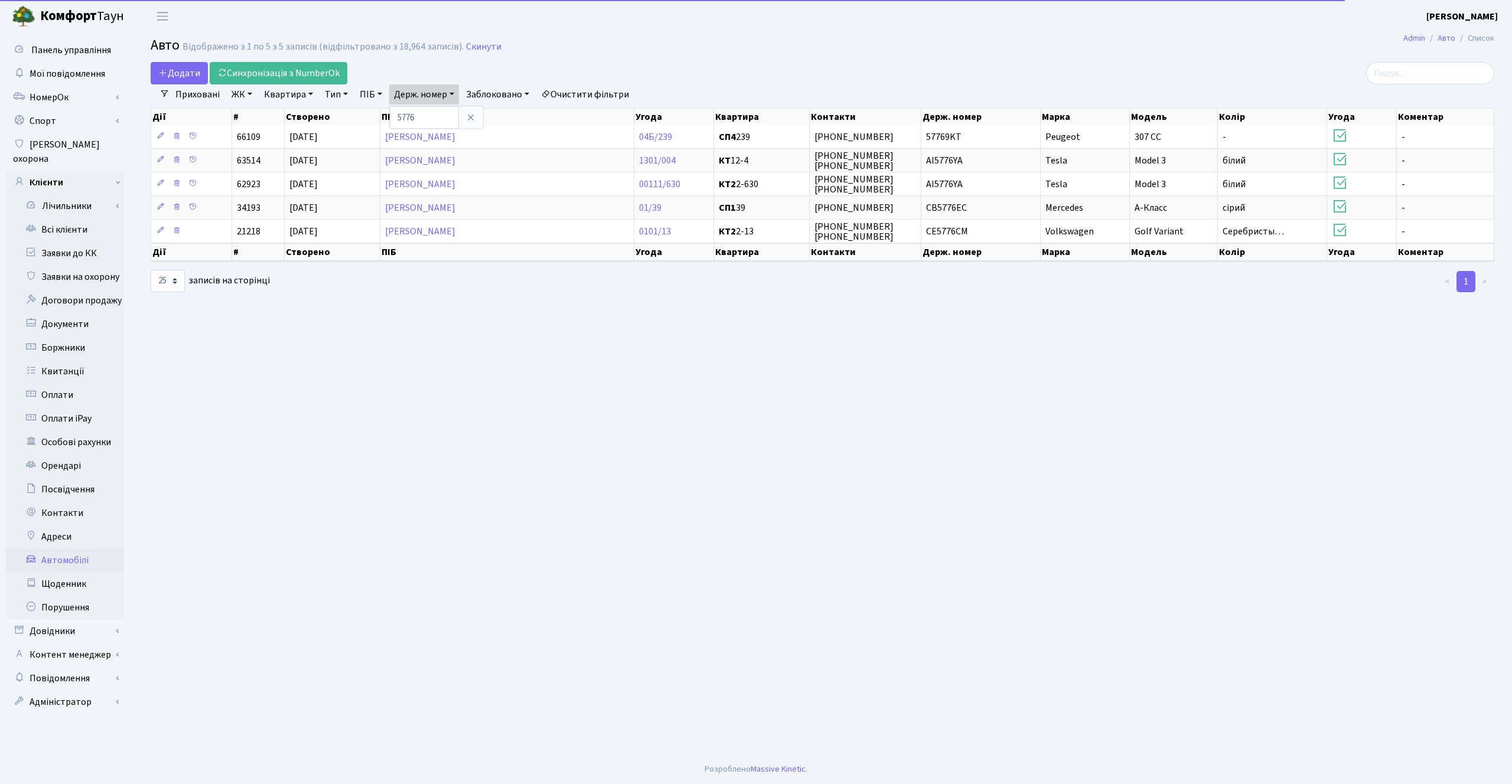
click at [612, 393] on main "Admin Авто Список Авто Відображено з 1 по 5 з 5 записів (відфільтровано з 18,96…" at bounding box center [822, 393] width 1379 height 722
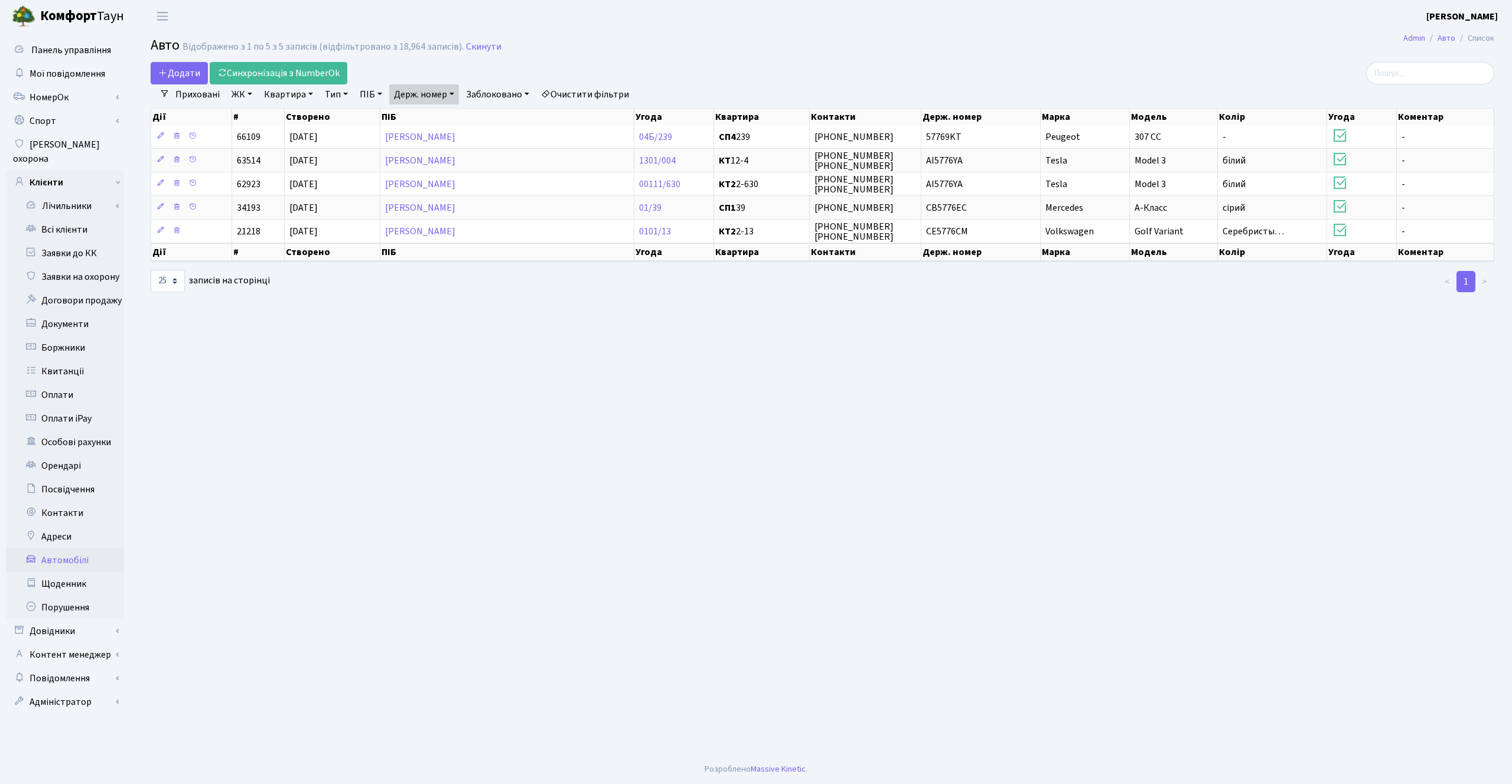
click at [612, 393] on main "Admin Авто Список Авто Відображено з 1 по 5 з 5 записів (відфільтровано з 18,96…" at bounding box center [822, 393] width 1379 height 722
click at [1063, 361] on main "Admin Авто Список Авто Відображено з 1 по 5 з 5 записів (відфільтровано з 18,96…" at bounding box center [822, 393] width 1379 height 722
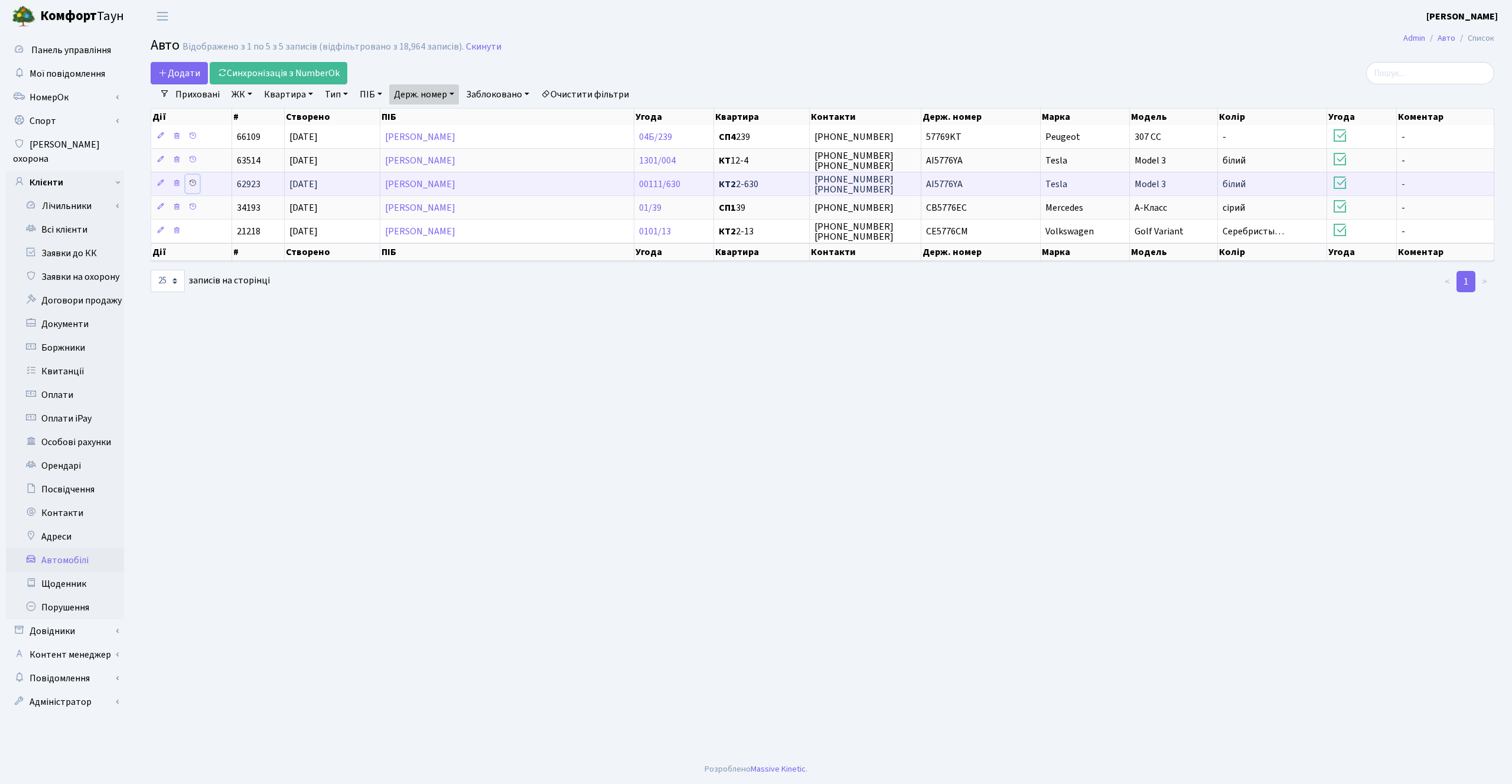
click at [190, 184] on icon at bounding box center [192, 182] width 8 height 8
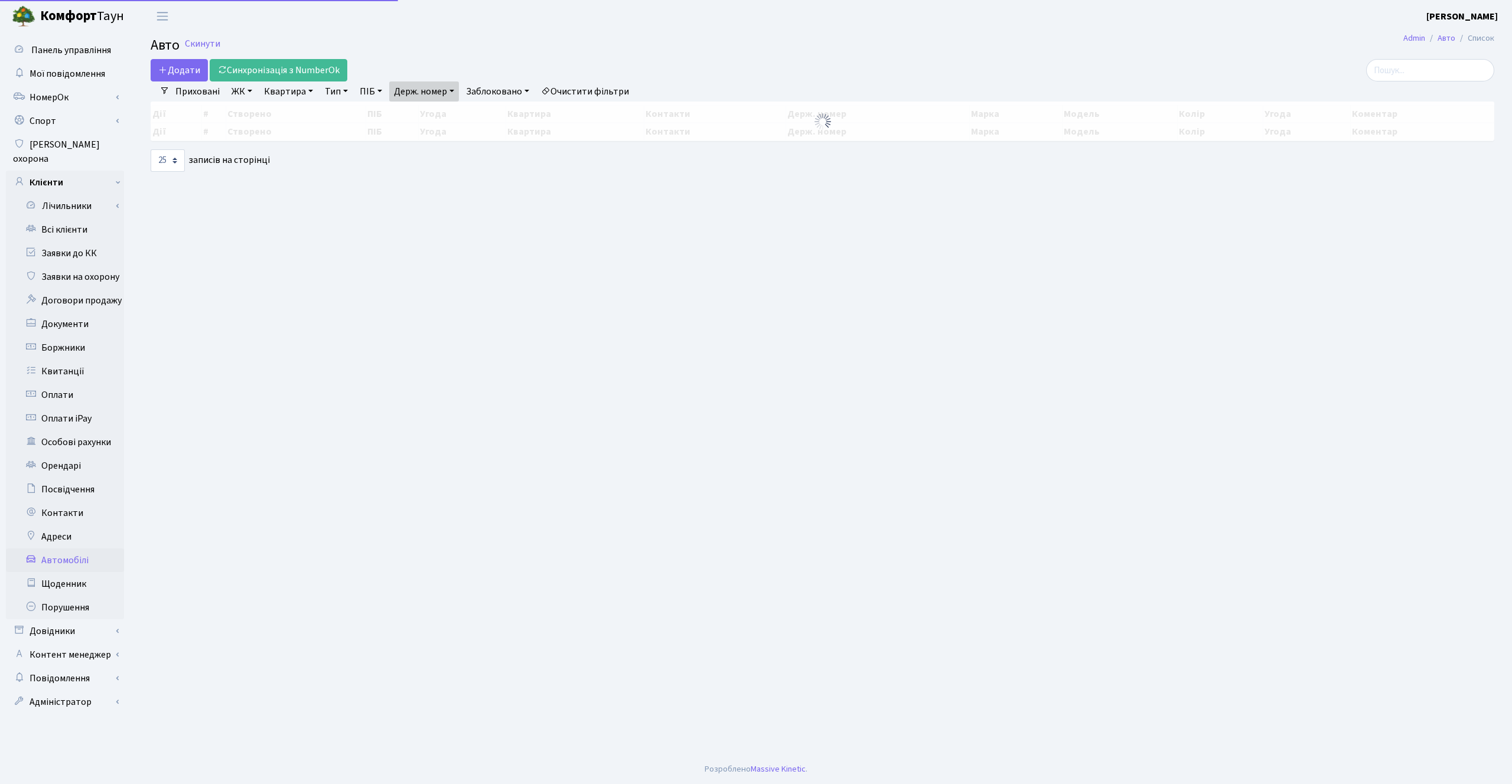
select select "25"
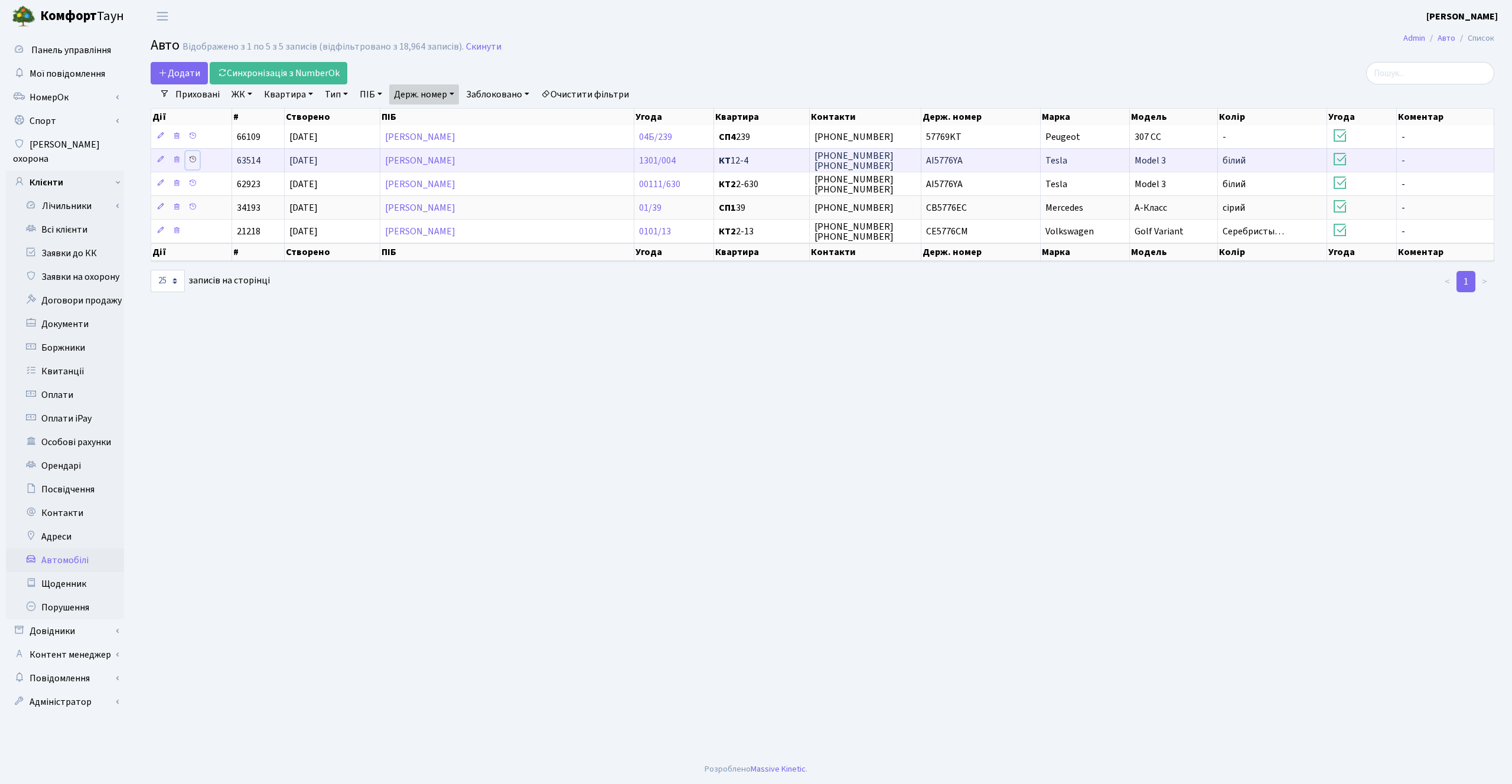
click at [194, 161] on icon at bounding box center [192, 159] width 8 height 8
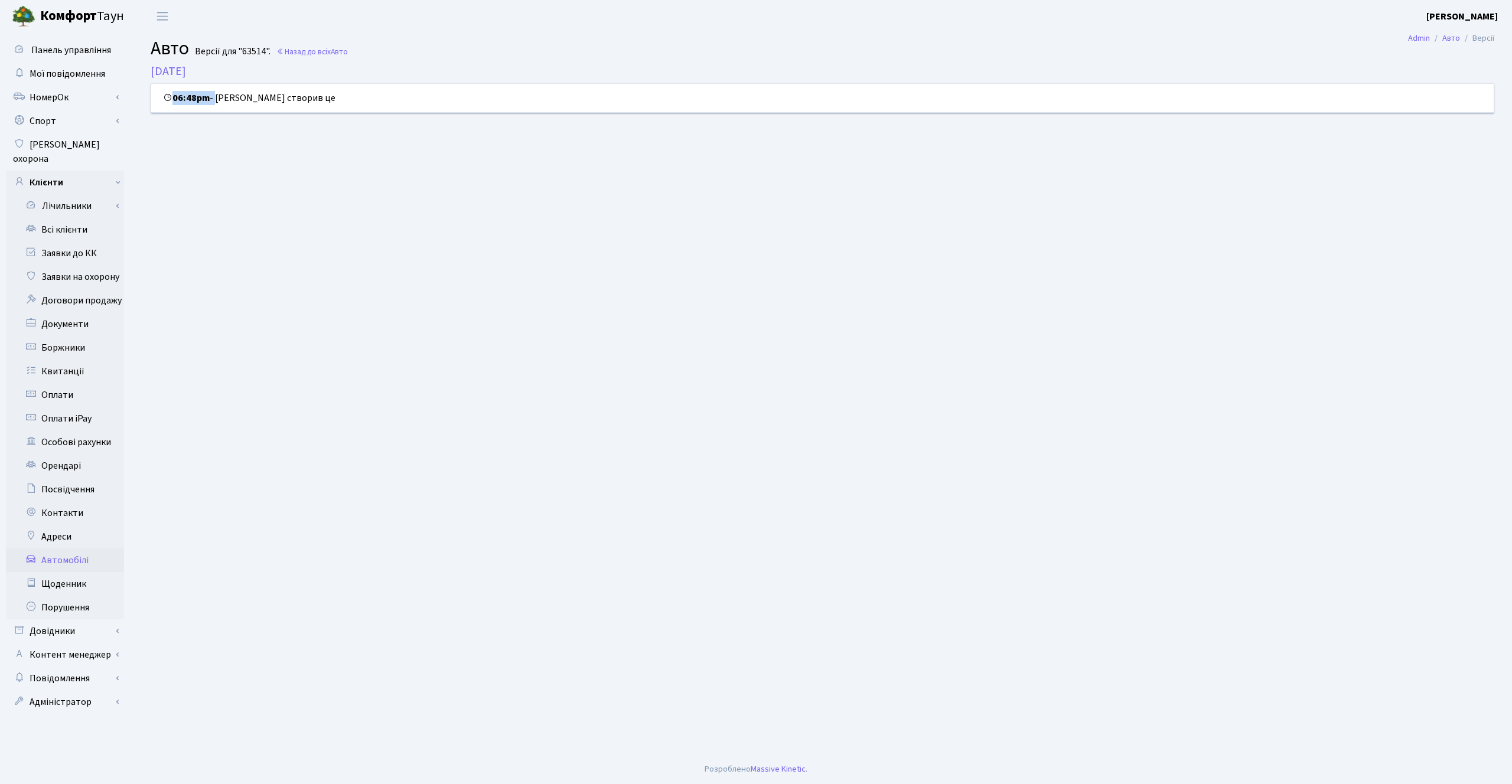
drag, startPoint x: 219, startPoint y: 98, endPoint x: 478, endPoint y: 91, distance: 259.1
click at [477, 90] on div "06:48pm - [PERSON_NAME] створив це" at bounding box center [822, 98] width 1343 height 29
click at [478, 91] on div "06:48pm - [PERSON_NAME] створив це" at bounding box center [822, 98] width 1343 height 29
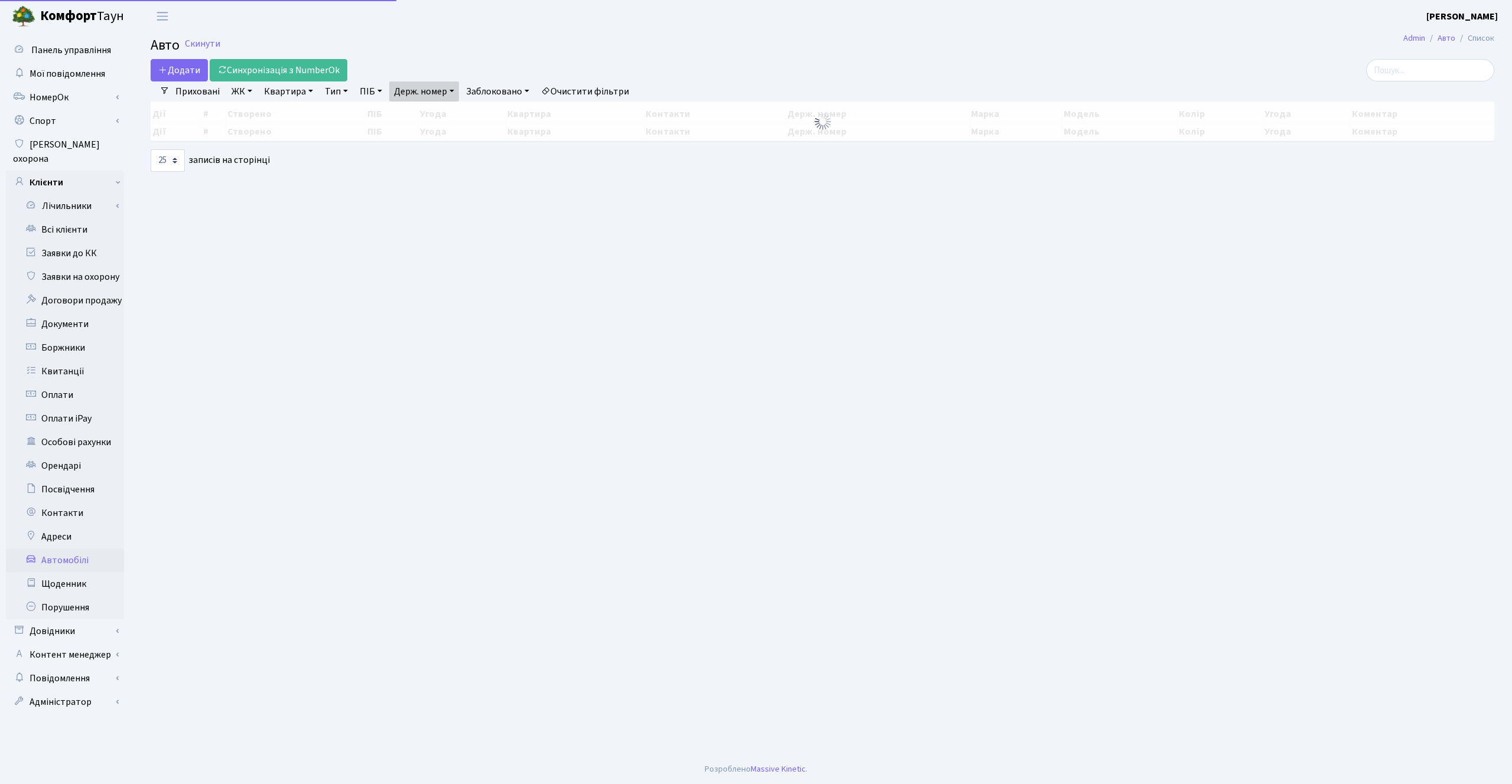
select select "25"
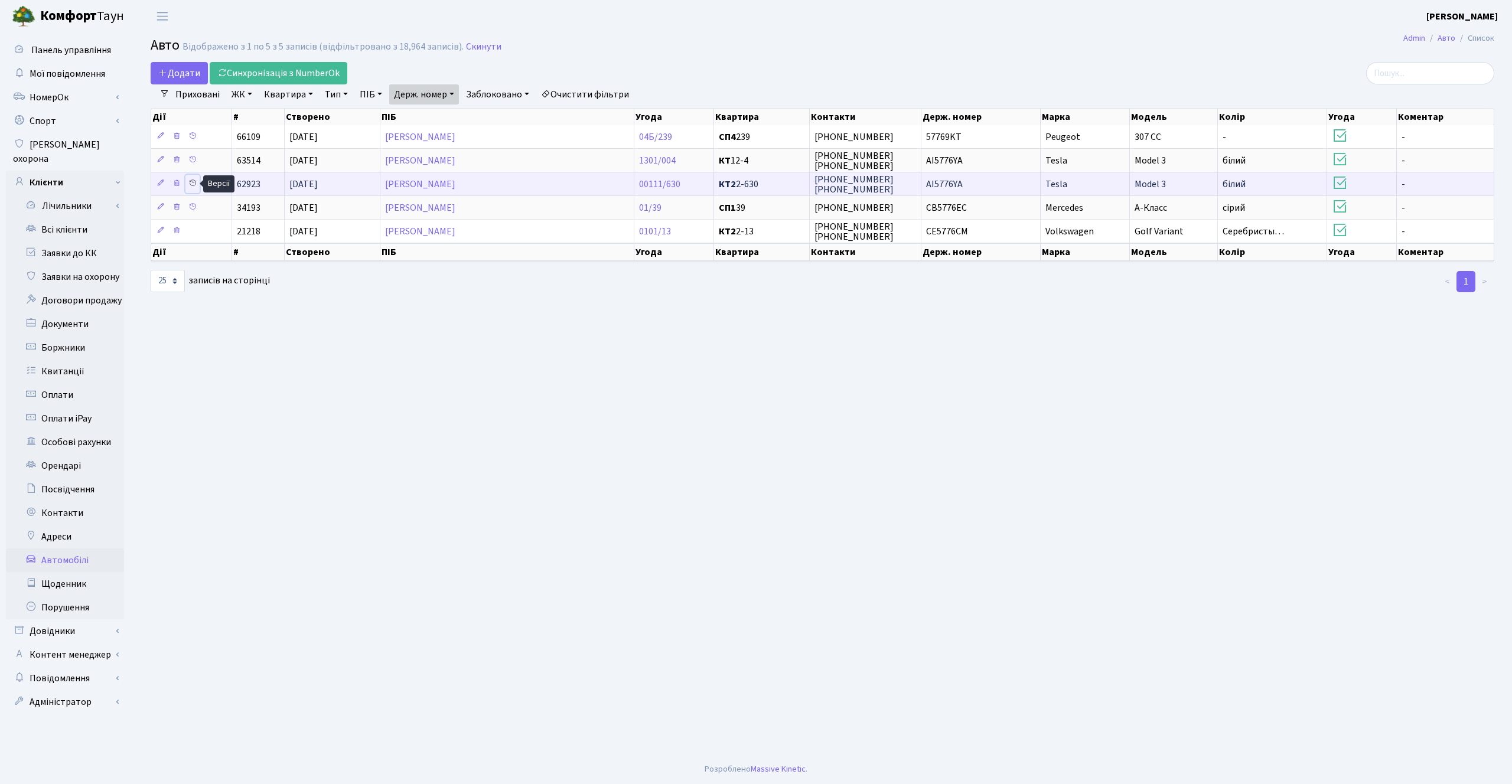
click at [192, 182] on icon at bounding box center [192, 182] width 8 height 8
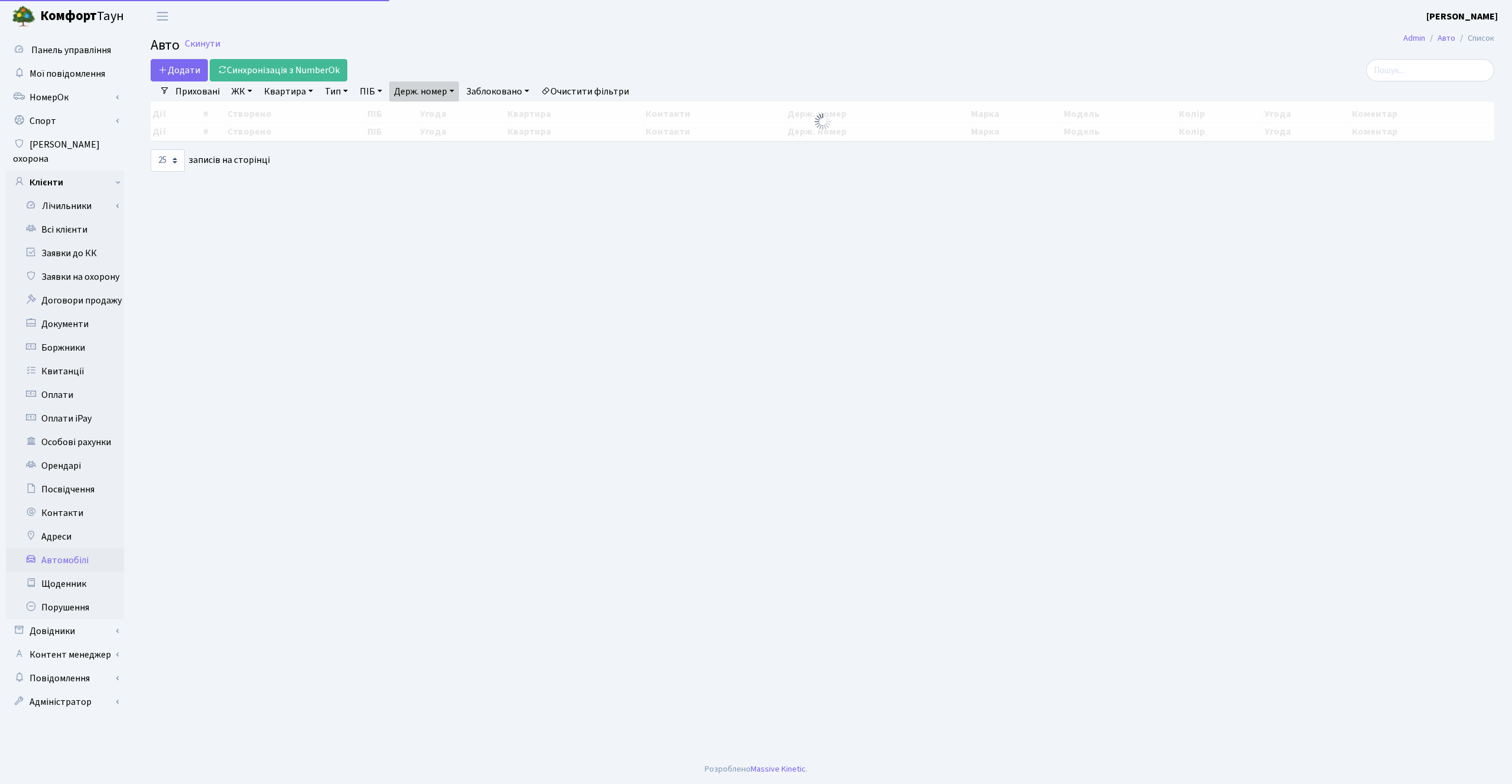
select select "25"
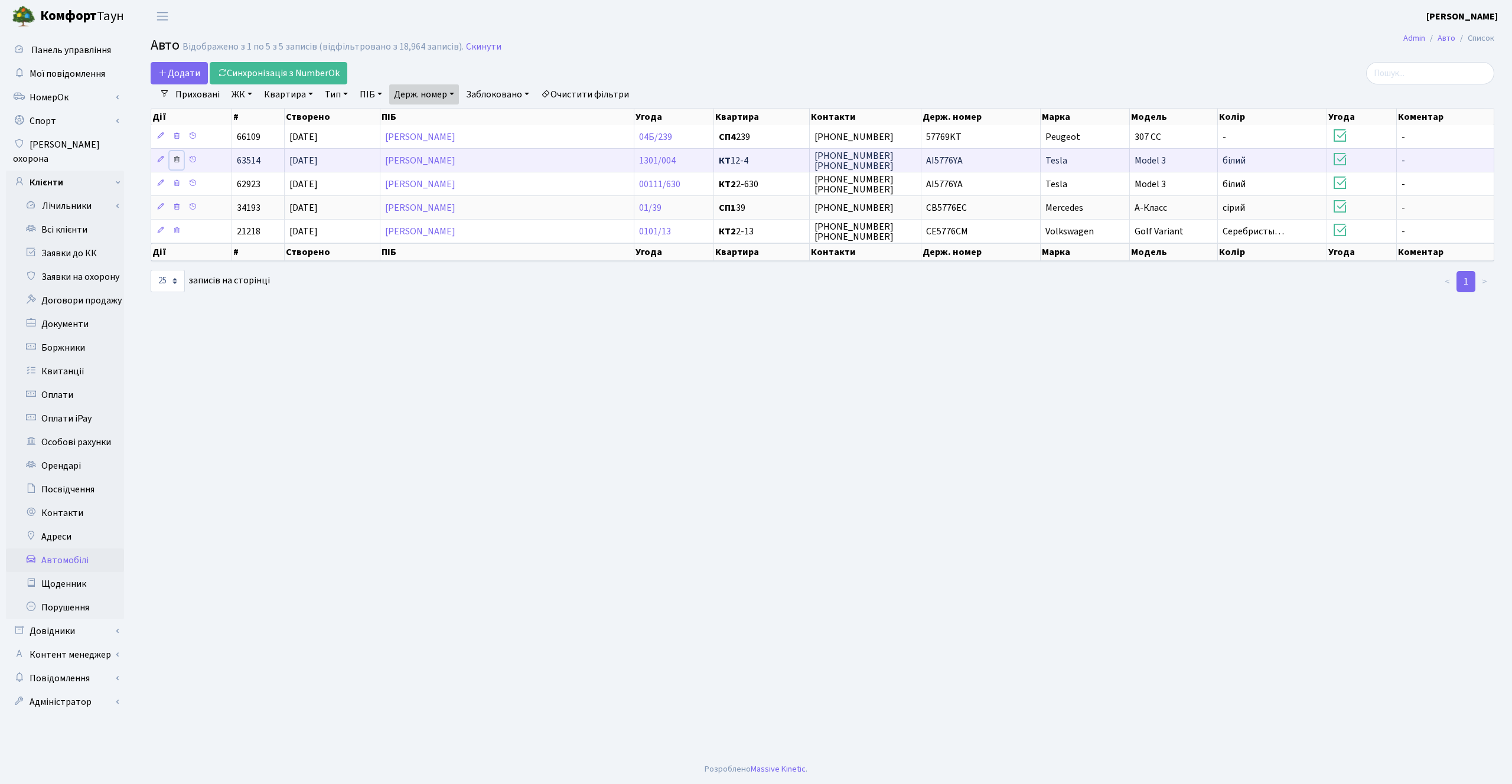
click at [176, 162] on icon at bounding box center [176, 159] width 8 height 8
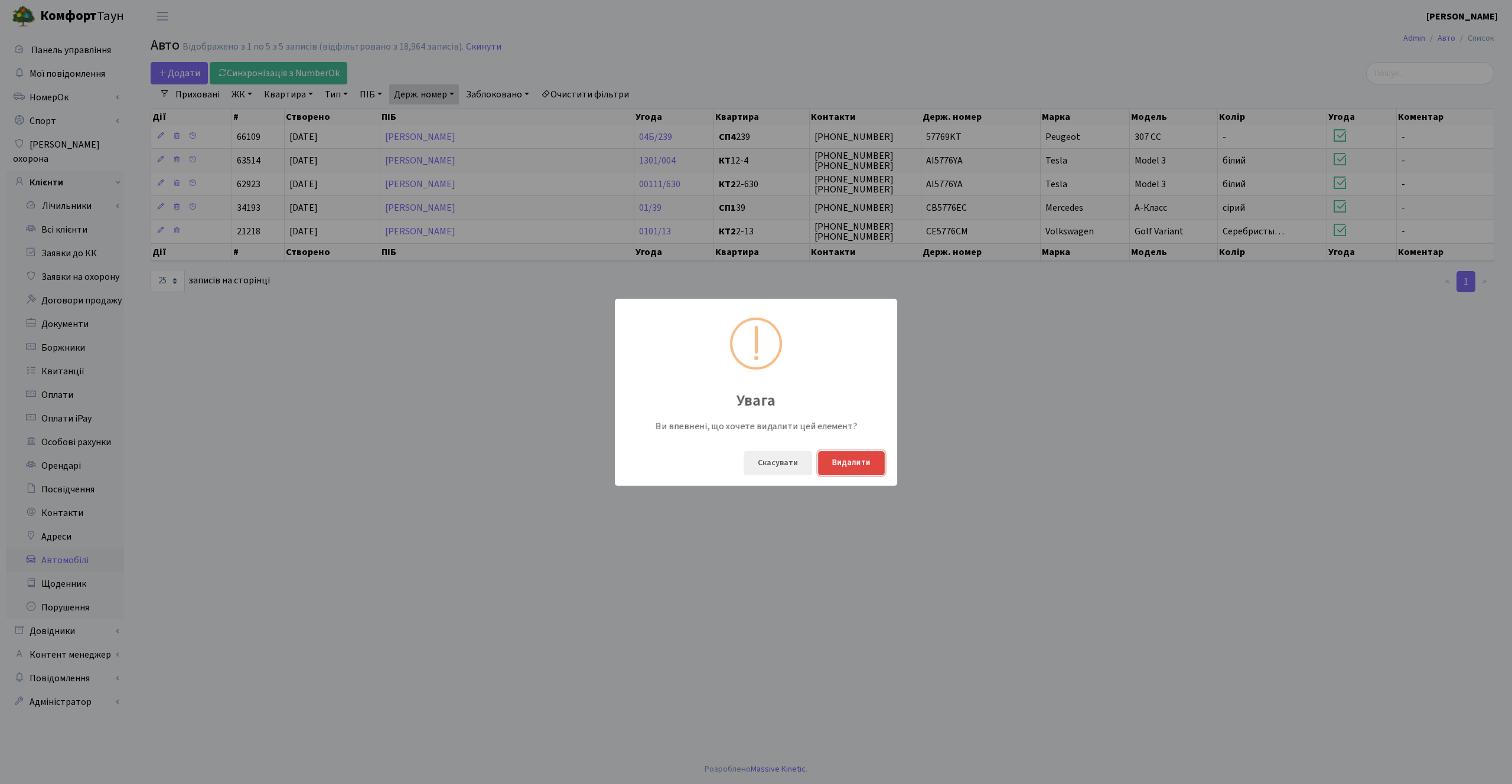
click at [868, 466] on button "Видалити" at bounding box center [851, 462] width 67 height 24
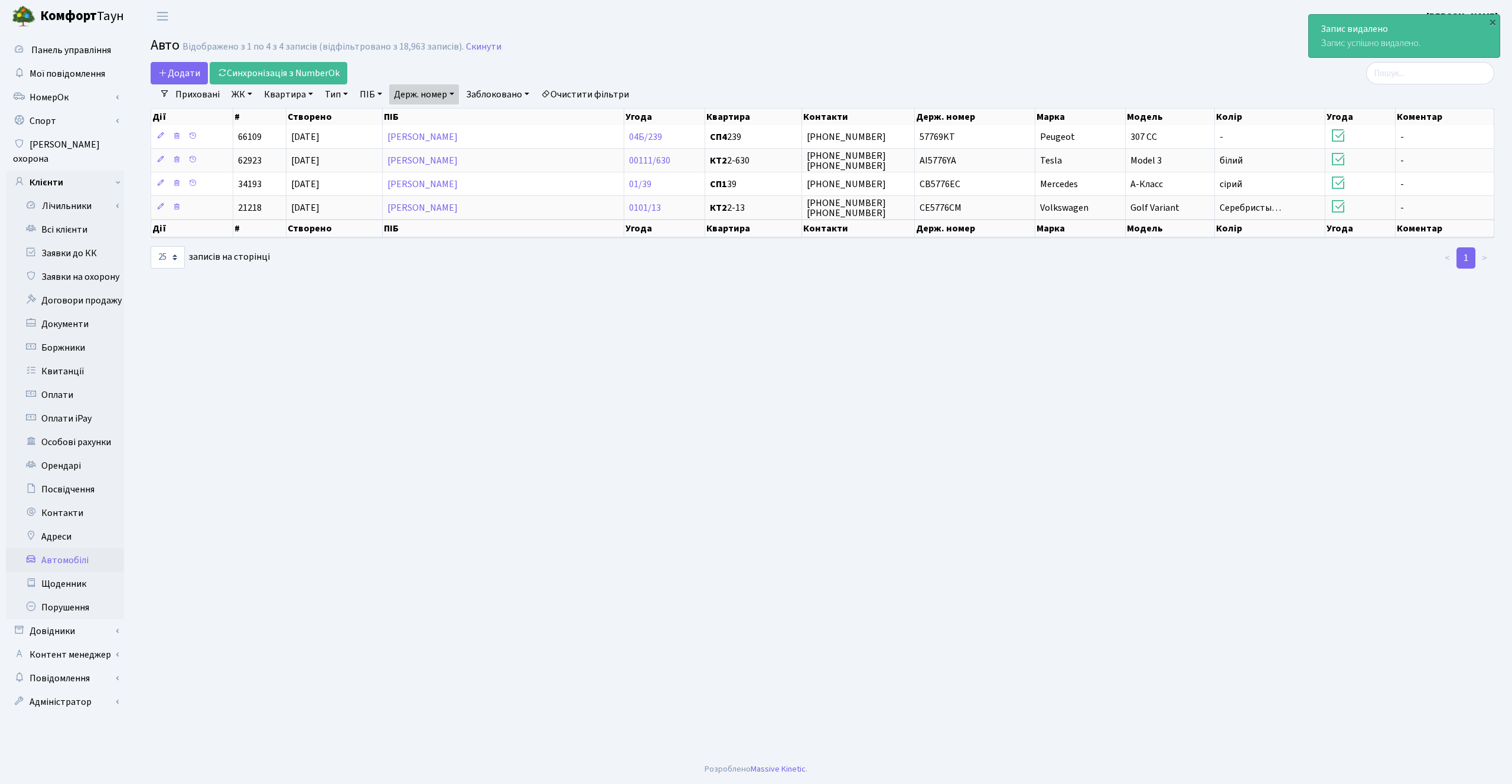
click at [196, 100] on link "Приховані" at bounding box center [198, 95] width 54 height 20
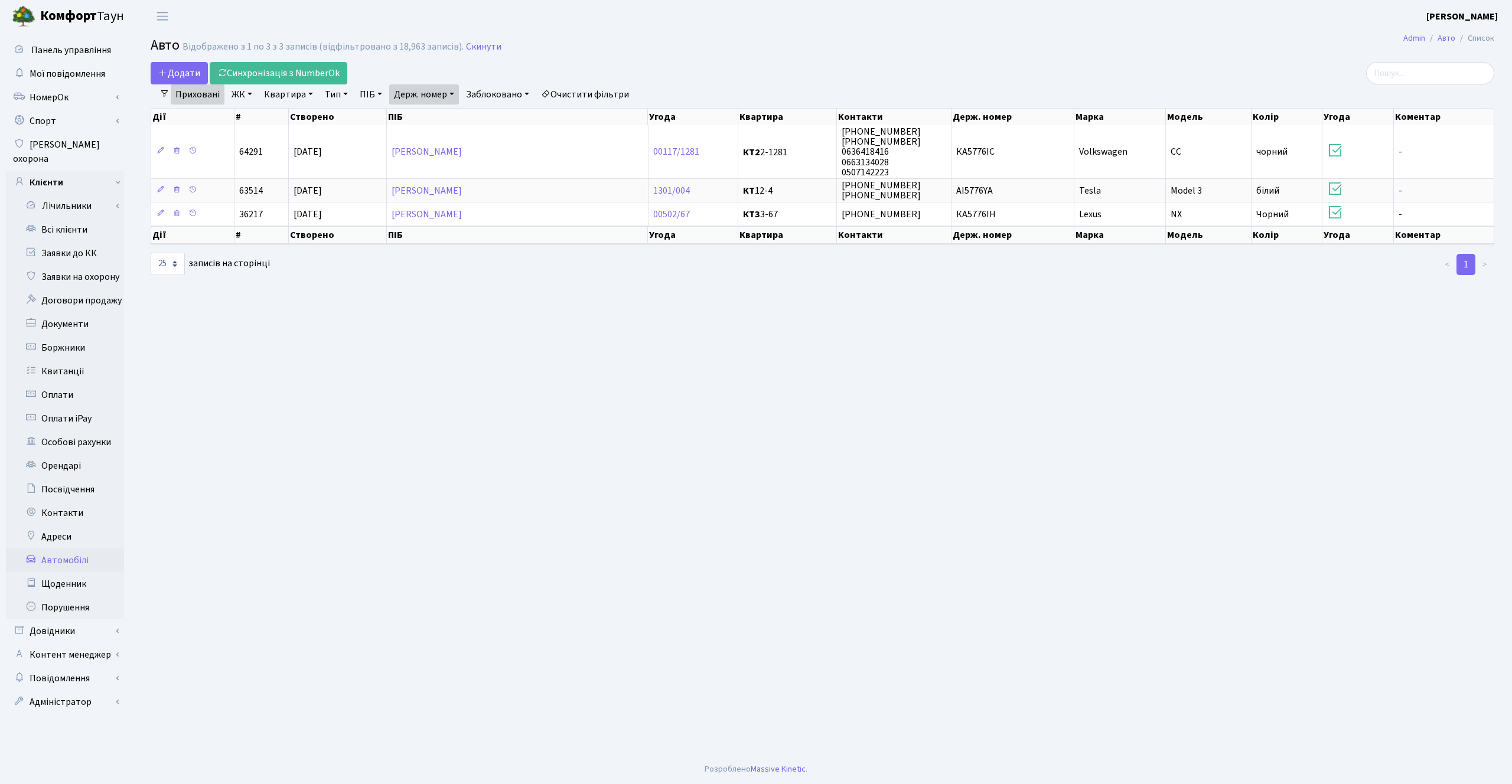
click at [202, 96] on link "Приховані" at bounding box center [198, 95] width 54 height 20
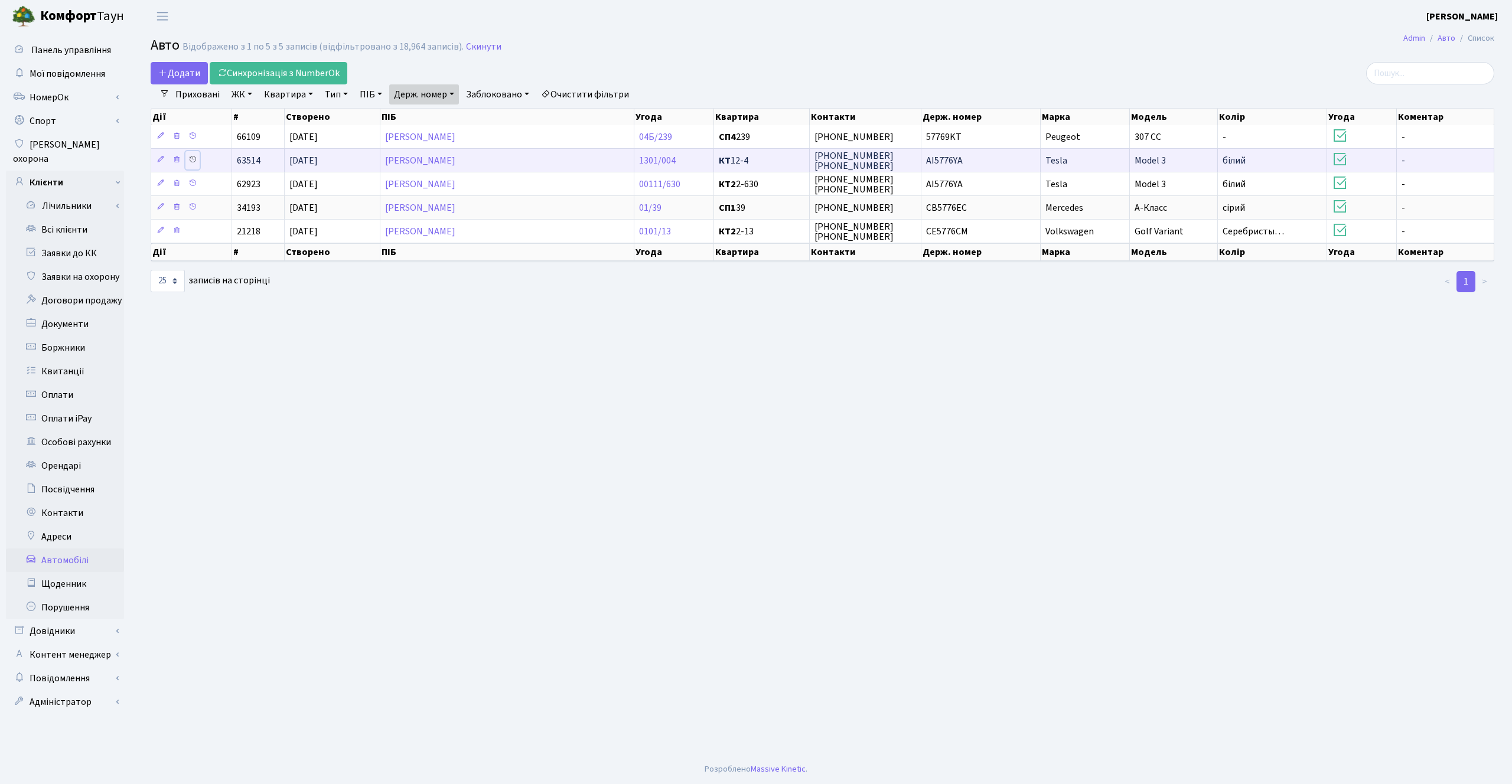
click at [195, 158] on icon at bounding box center [192, 159] width 8 height 8
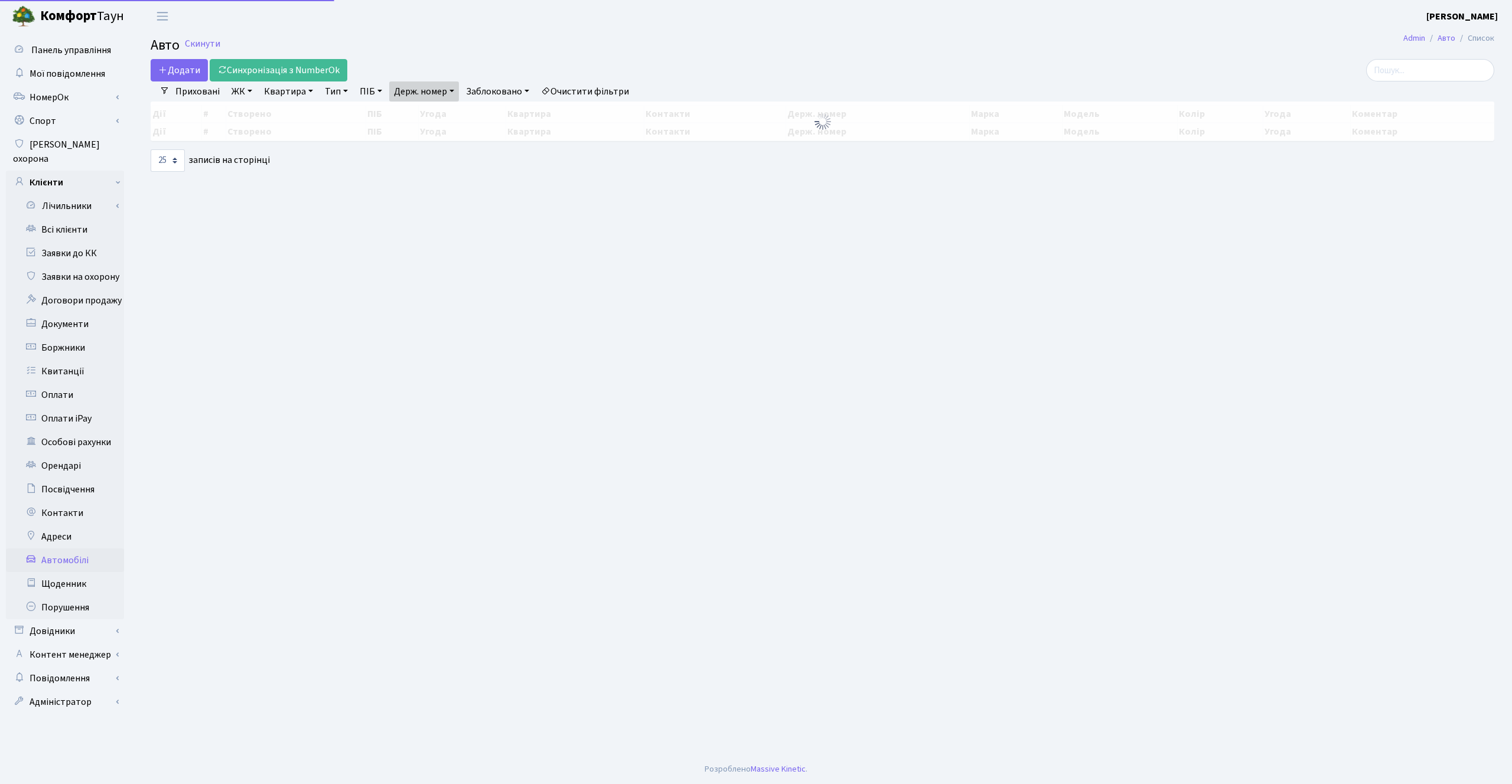
select select "25"
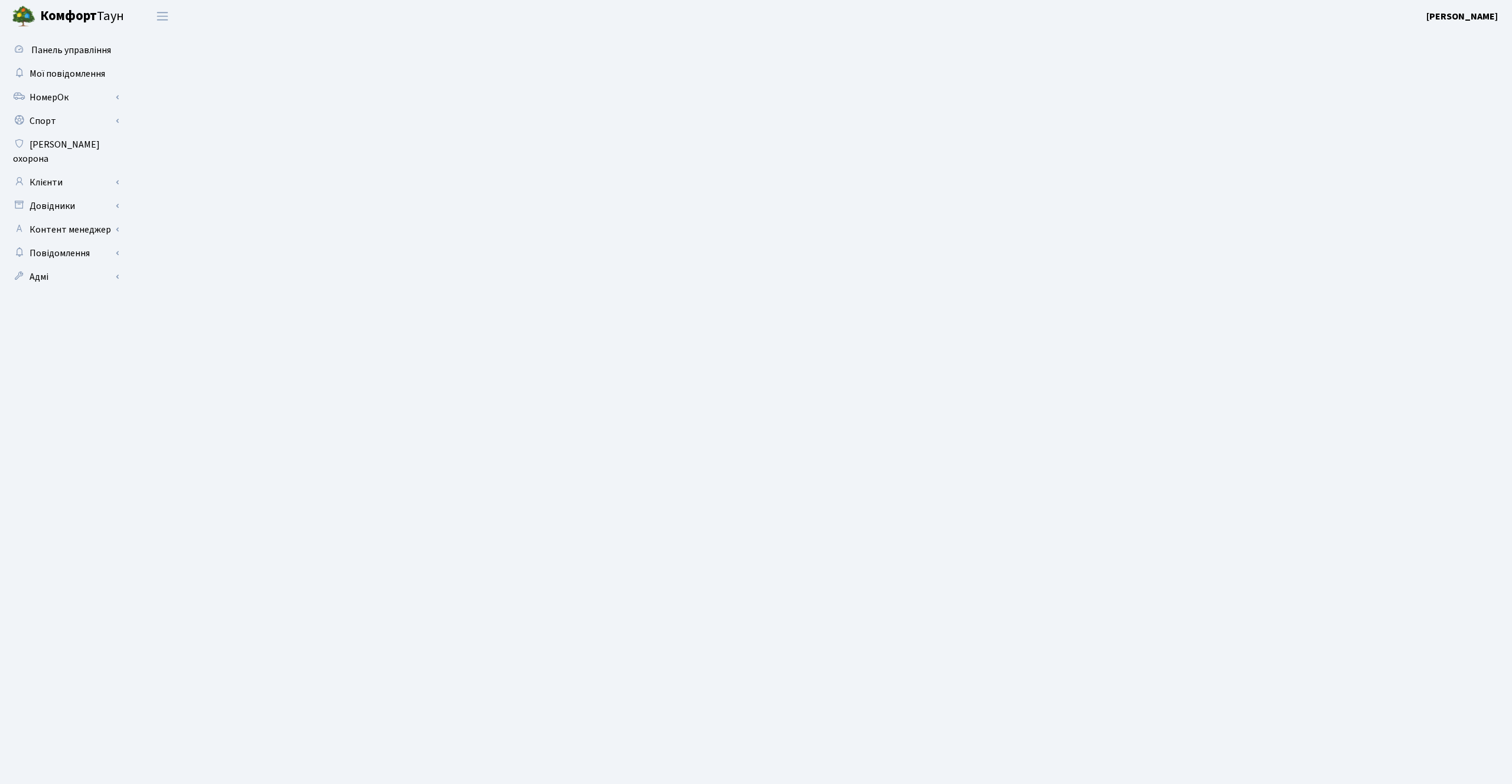
select select "25"
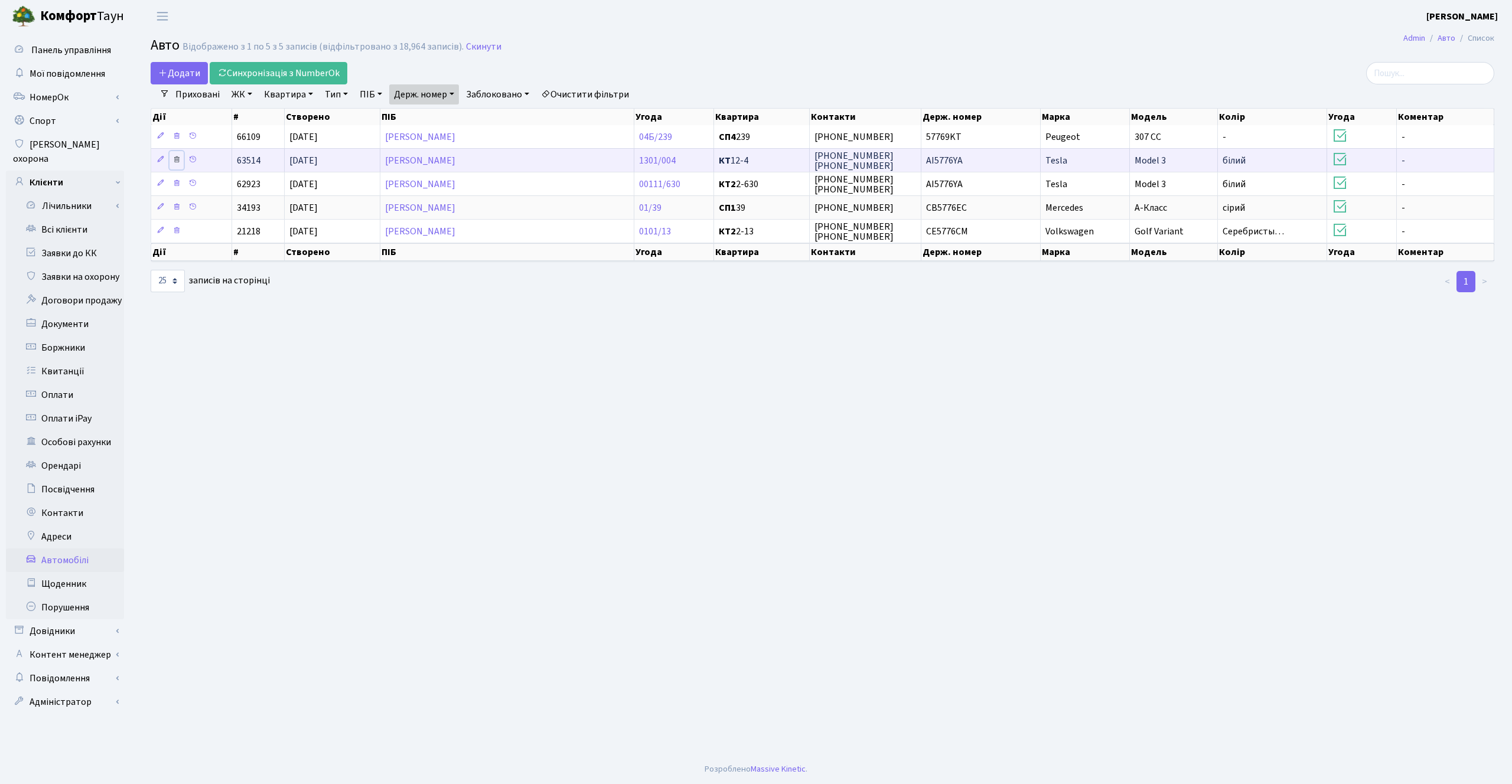
click at [176, 158] on icon at bounding box center [176, 159] width 8 height 8
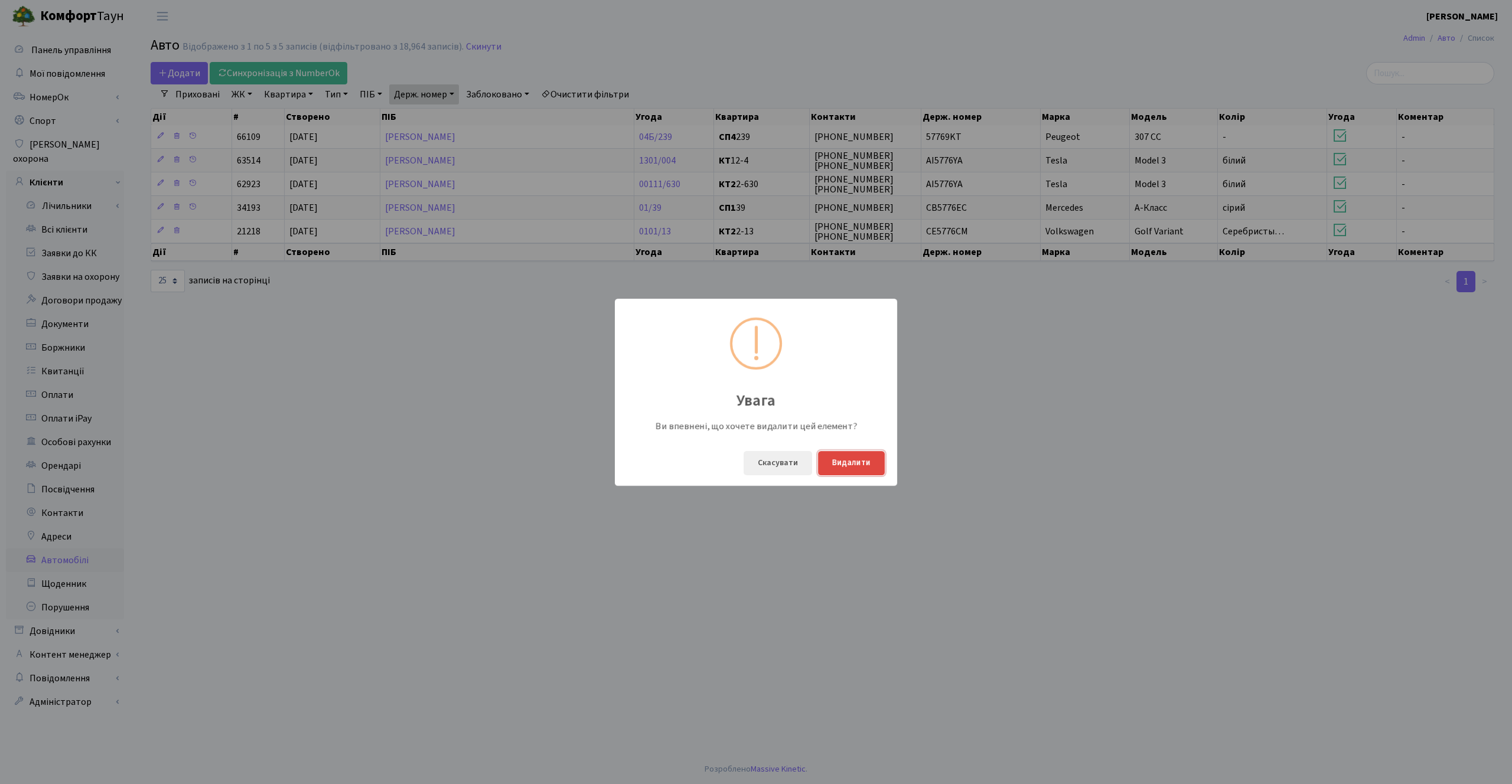
click at [855, 460] on button "Видалити" at bounding box center [851, 462] width 67 height 24
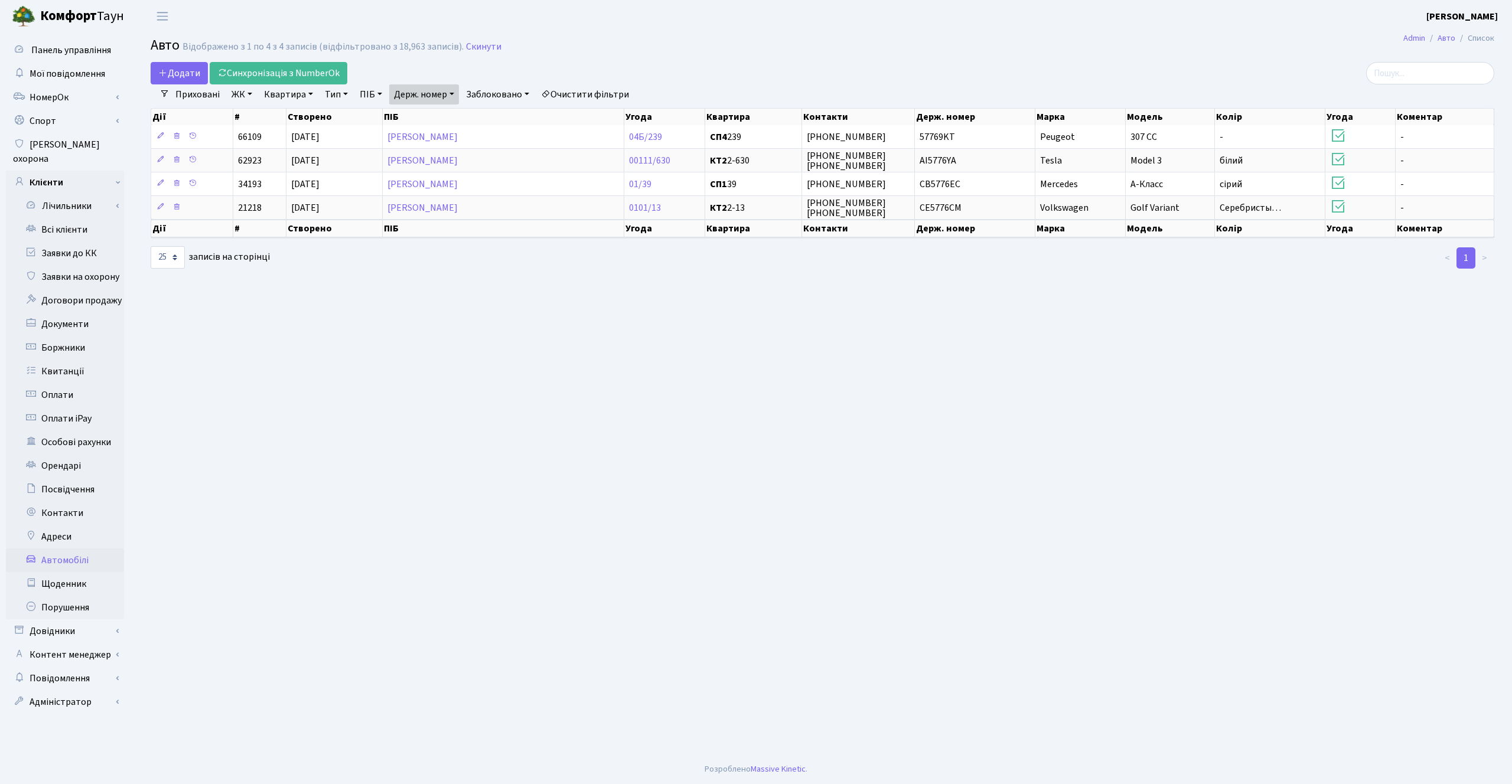
click at [602, 95] on link "Очистити фільтри" at bounding box center [584, 95] width 98 height 20
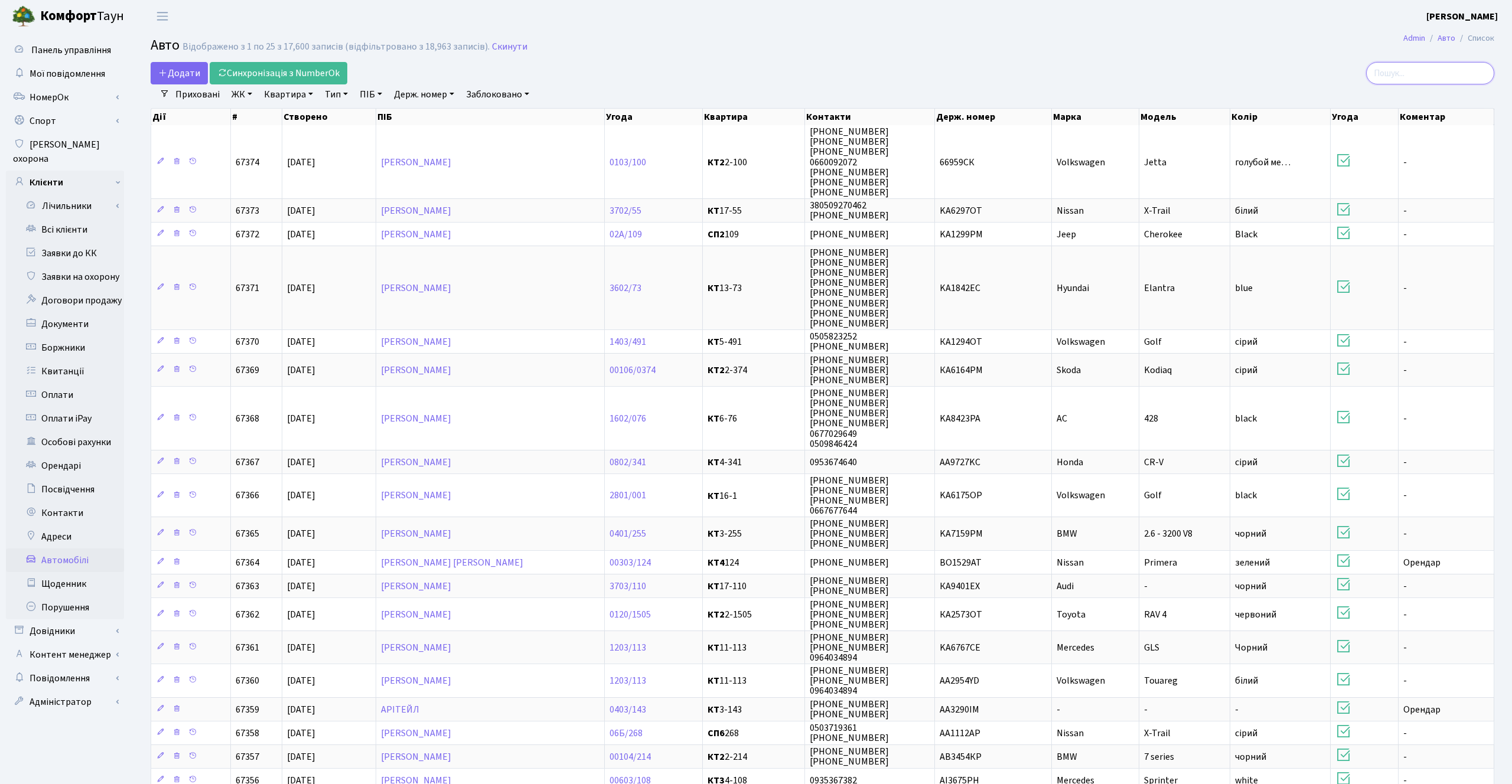
click at [1448, 78] on input "search" at bounding box center [1430, 73] width 128 height 22
paste input "Бутьковський"
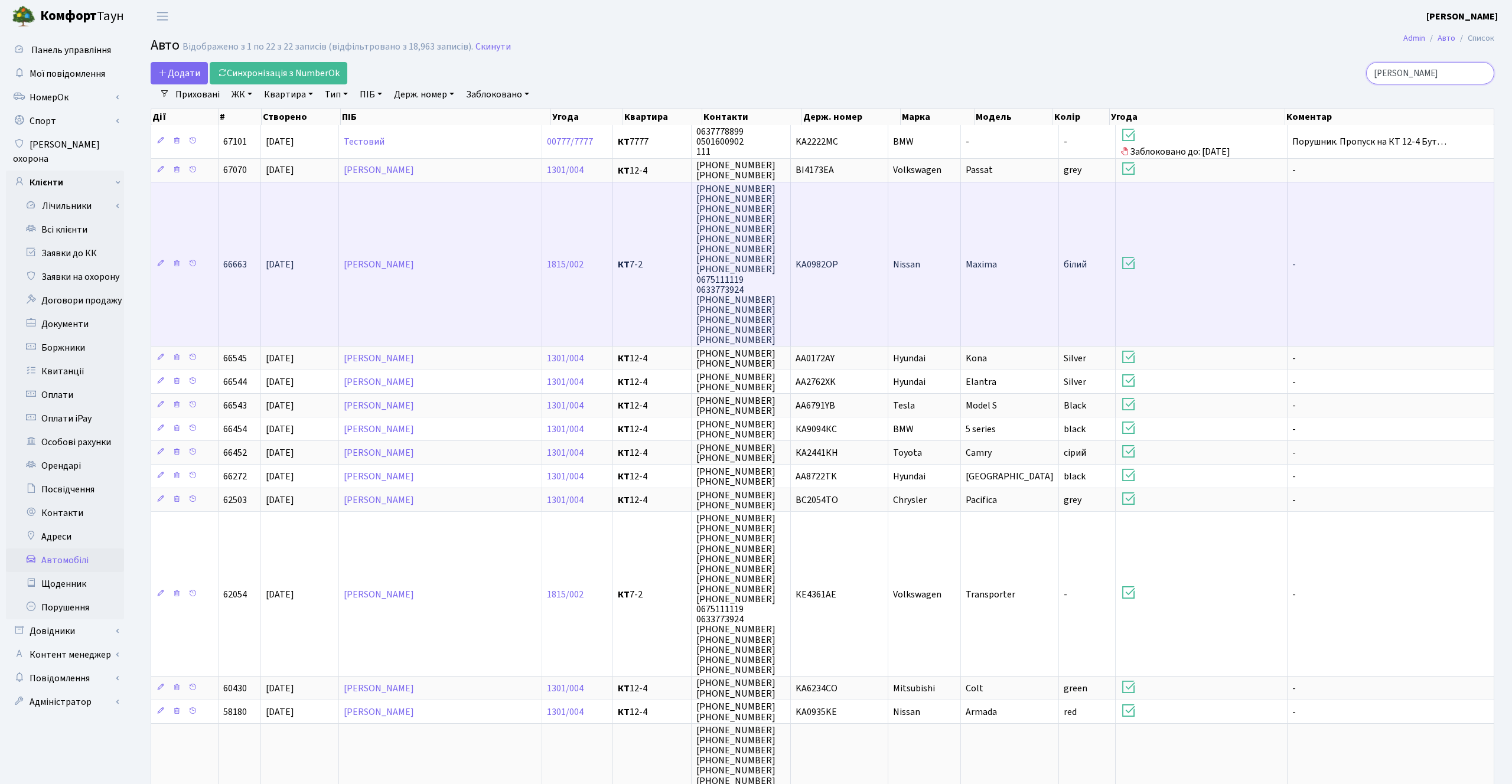
type input "Бутьковський"
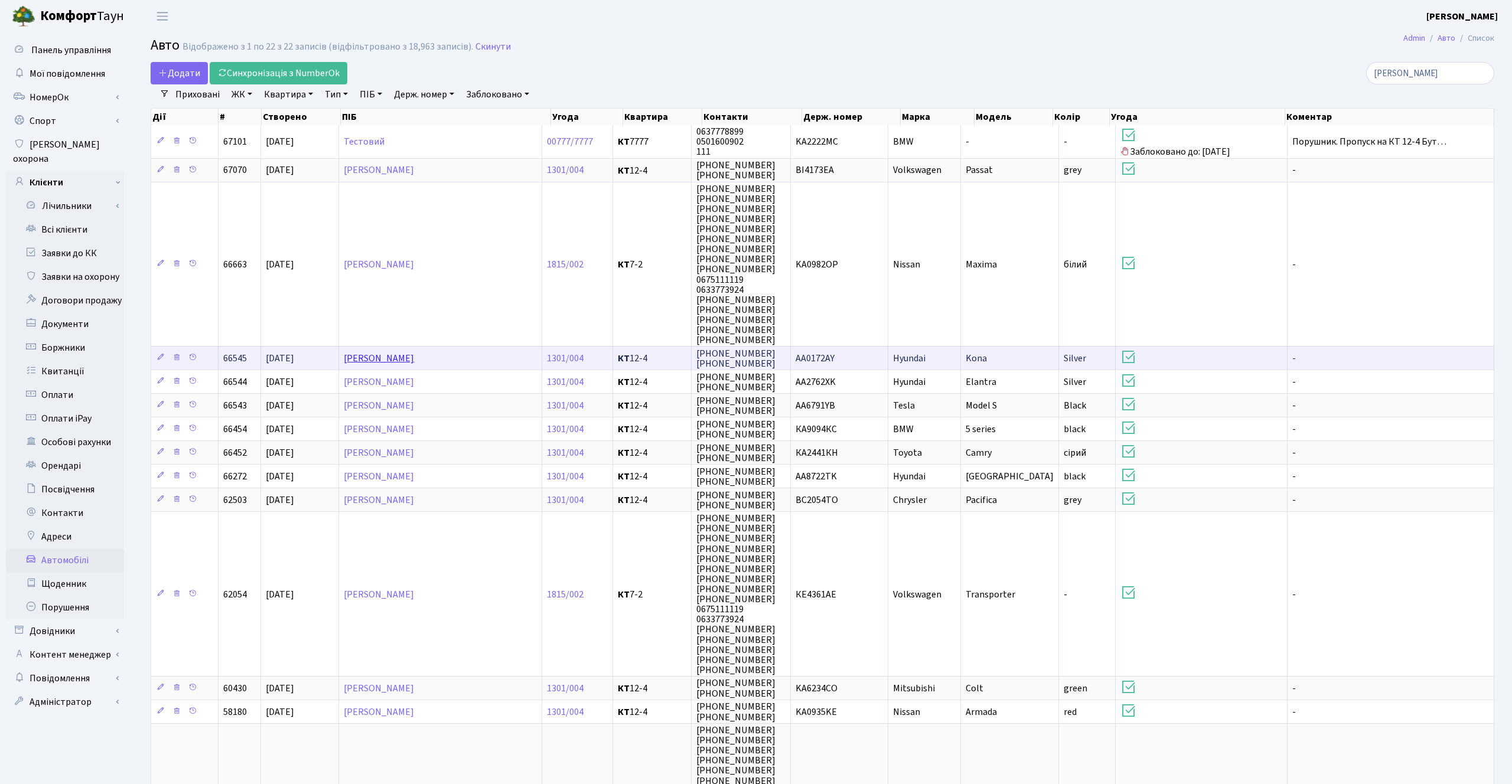
drag, startPoint x: 513, startPoint y: 359, endPoint x: 346, endPoint y: 361, distance: 167.0
click at [346, 361] on td "[PERSON_NAME]" at bounding box center [440, 358] width 202 height 24
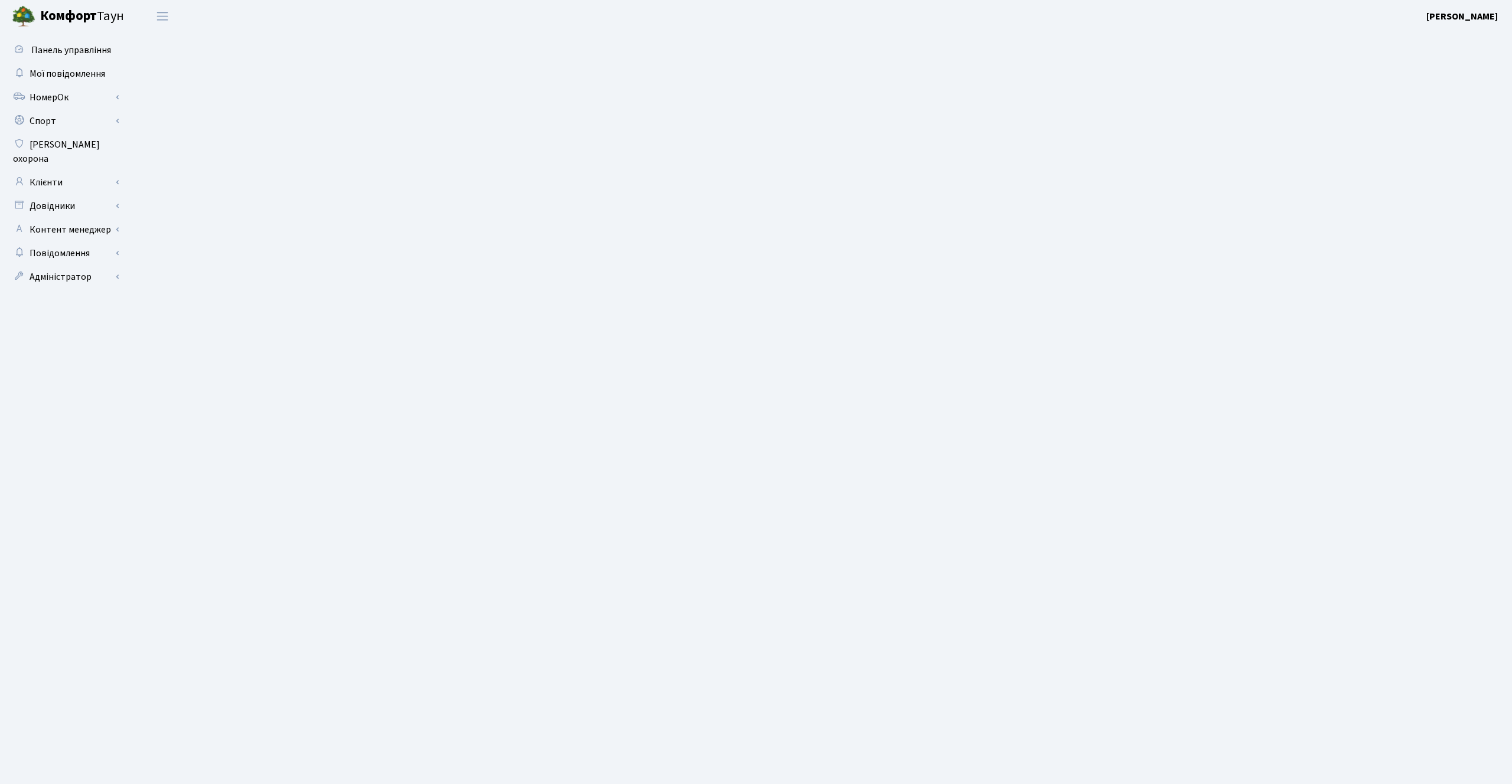
select select "4125"
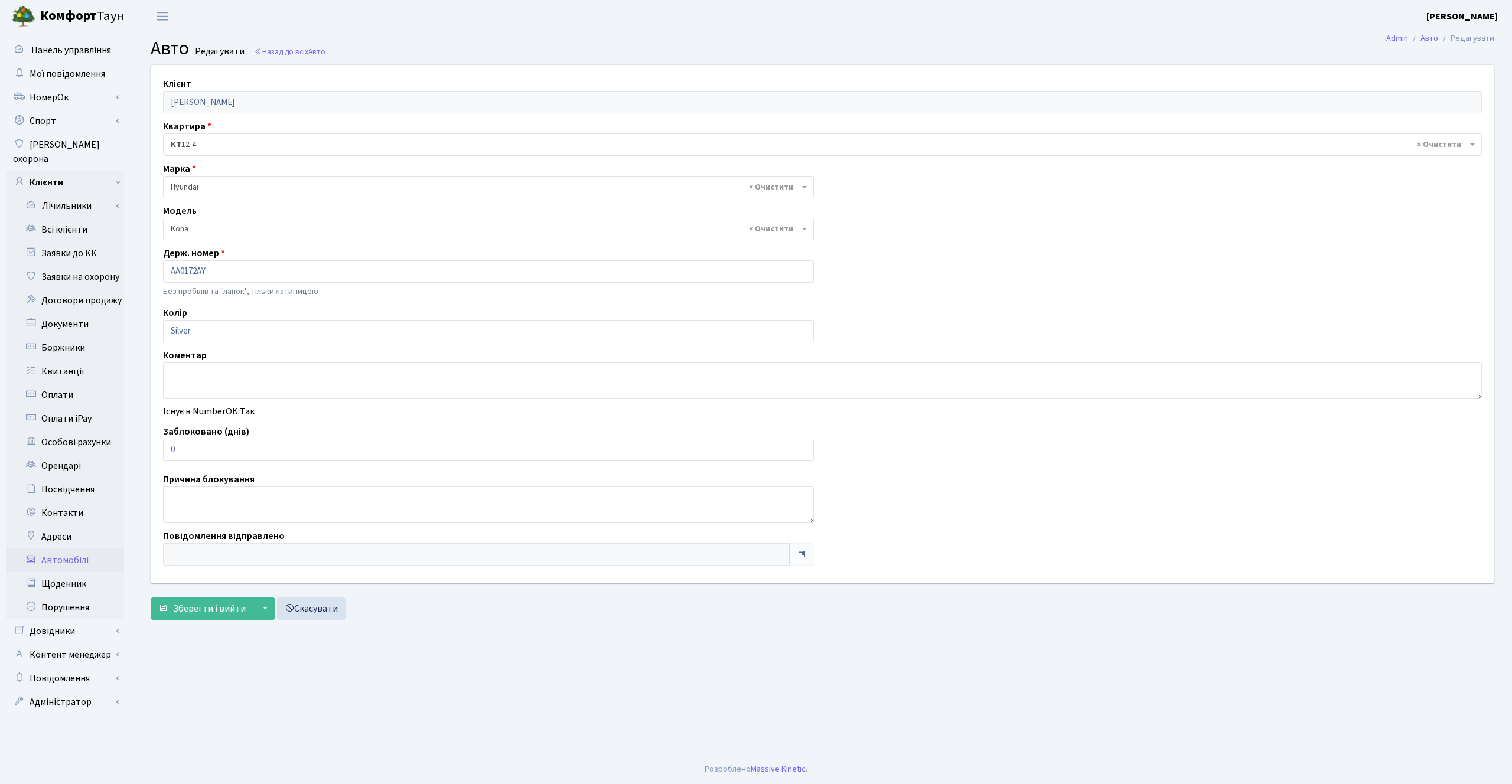
click at [138, 102] on div "Клієнт [PERSON_NAME] Квартира - <b>КТ</b>&nbsp;&nbsp;&nbsp;&nbsp;12-4 × КТ 12-4…" at bounding box center [822, 345] width 1379 height 561
